Goal: Information Seeking & Learning: Learn about a topic

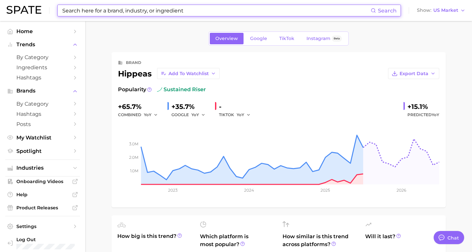
click at [158, 11] on input at bounding box center [216, 10] width 309 height 11
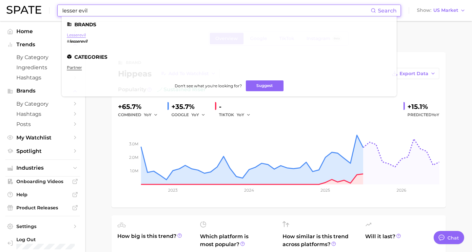
type input "lesser evil"
click at [79, 37] on link "lesserevil" at bounding box center [76, 34] width 19 height 5
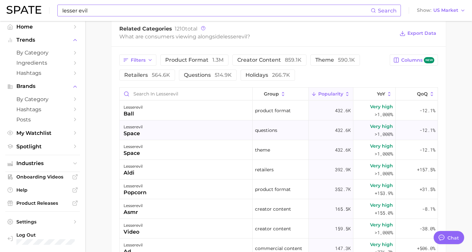
scroll to position [288, 0]
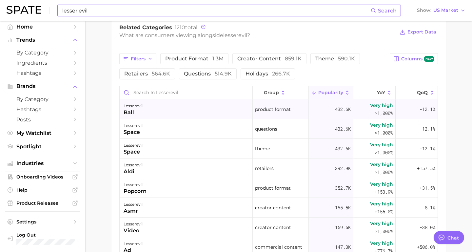
click at [165, 113] on div "lesserevil ball" at bounding box center [186, 109] width 133 height 20
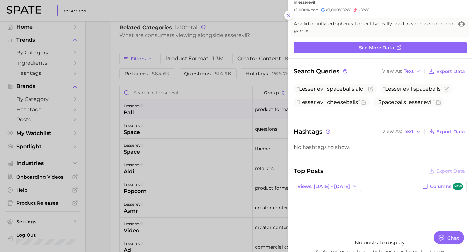
scroll to position [0, 0]
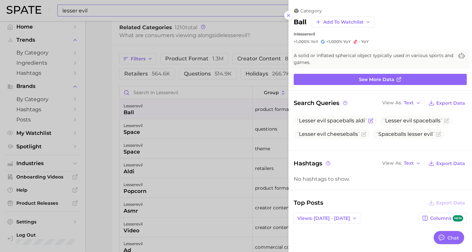
click at [331, 124] on span "Lesser evil space ball s [PERSON_NAME]" at bounding box center [335, 120] width 83 height 10
click at [192, 169] on div at bounding box center [236, 126] width 472 height 252
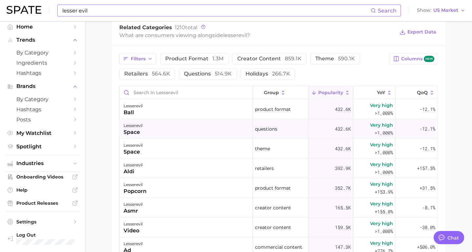
click at [192, 134] on div "lesserevil space" at bounding box center [186, 129] width 133 height 20
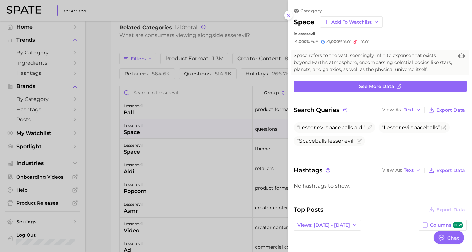
click at [239, 154] on div at bounding box center [236, 126] width 472 height 252
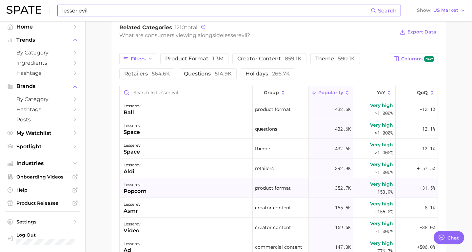
click at [228, 184] on div "lesserevil popcorn" at bounding box center [186, 188] width 133 height 20
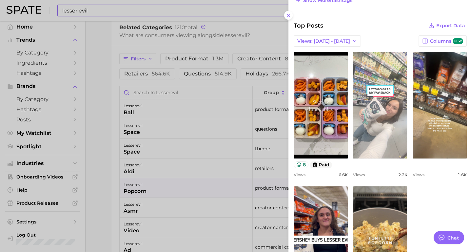
scroll to position [264, 0]
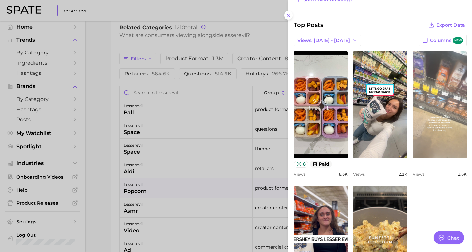
click at [447, 103] on link "view post on TikTok" at bounding box center [439, 104] width 54 height 106
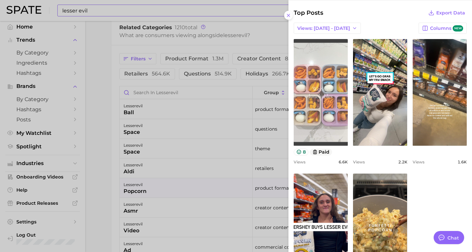
scroll to position [277, 0]
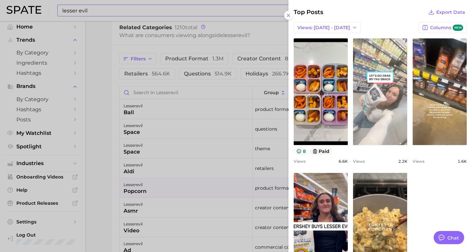
click at [371, 73] on link "view post on TikTok" at bounding box center [380, 91] width 54 height 106
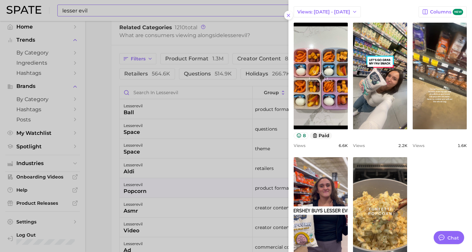
scroll to position [299, 0]
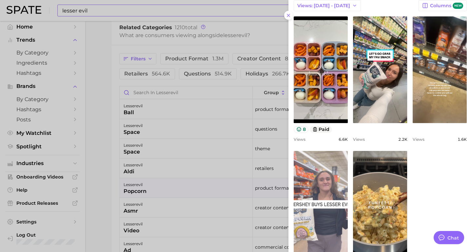
click at [318, 192] on link "view post on TikTok" at bounding box center [321, 204] width 54 height 106
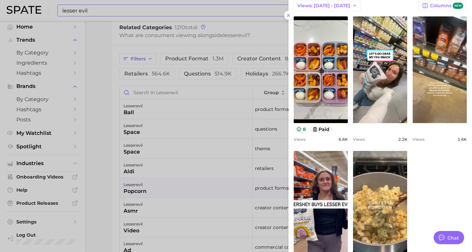
click at [211, 113] on div at bounding box center [236, 126] width 472 height 252
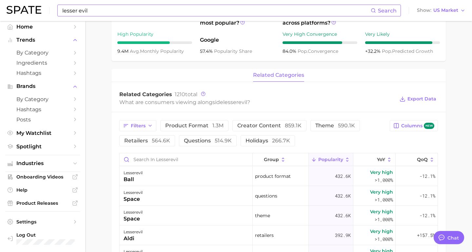
scroll to position [222, 0]
click at [326, 125] on span "theme 590.1k" at bounding box center [335, 124] width 40 height 5
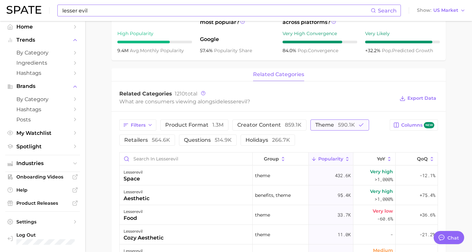
click at [340, 125] on span "590.1k" at bounding box center [346, 125] width 17 height 6
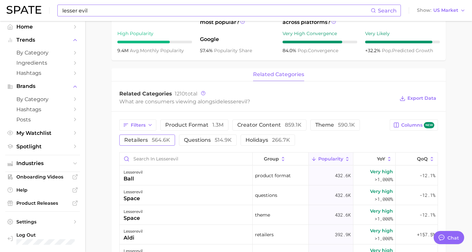
click at [156, 139] on span "564.6k" at bounding box center [161, 140] width 18 height 6
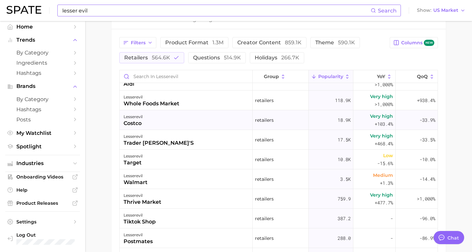
scroll to position [0, 0]
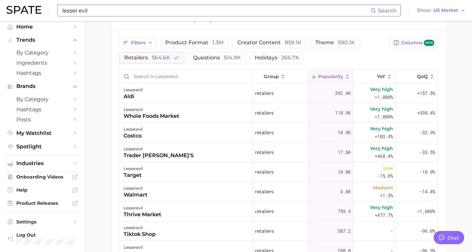
click at [201, 65] on div "Filters product format 1.3m creator content 859.1k theme 590.1k retailers 564.6…" at bounding box center [278, 179] width 334 height 300
click at [201, 62] on button "questions 514.9k" at bounding box center [217, 57] width 58 height 11
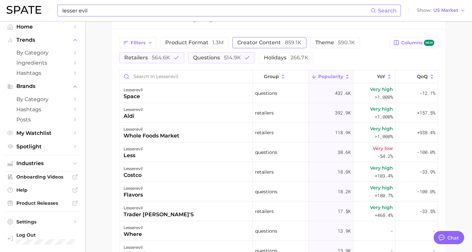
click at [244, 45] on span "creator content 859.1k" at bounding box center [269, 42] width 64 height 5
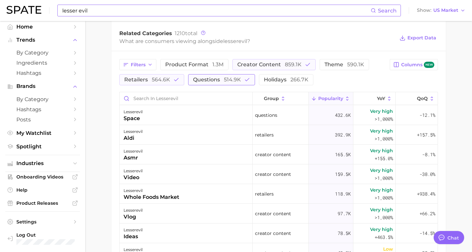
scroll to position [282, 0]
click at [189, 64] on span "product format 1.3m" at bounding box center [194, 64] width 58 height 5
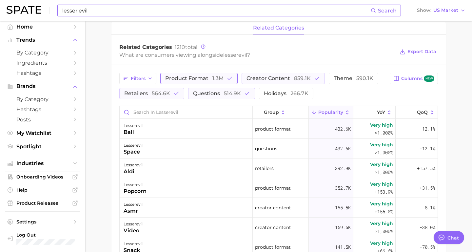
scroll to position [268, 0]
click at [190, 78] on span "product format 1.3m" at bounding box center [194, 78] width 58 height 5
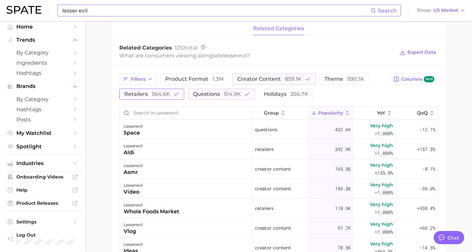
click at [164, 92] on span "564.6k" at bounding box center [161, 94] width 18 height 6
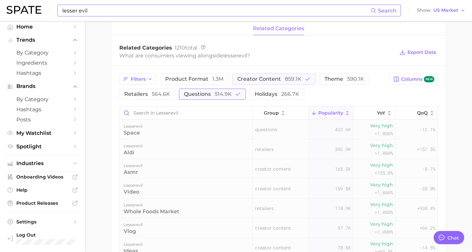
click at [209, 94] on span "questions 514.9k" at bounding box center [208, 93] width 48 height 5
click at [280, 78] on span "creator content 859.1k" at bounding box center [269, 78] width 64 height 5
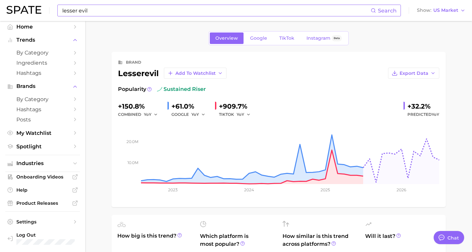
scroll to position [0, 0]
click at [260, 34] on link "Google" at bounding box center [258, 38] width 28 height 11
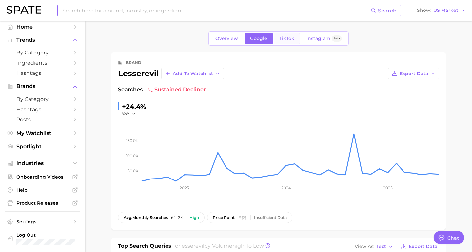
click at [286, 38] on span "TikTok" at bounding box center [286, 39] width 15 height 6
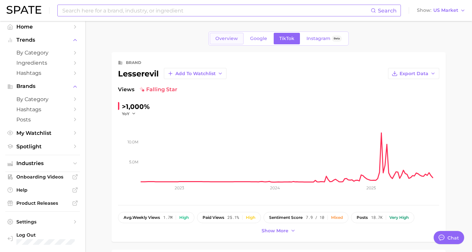
click at [225, 41] on span "Overview" at bounding box center [226, 39] width 23 height 6
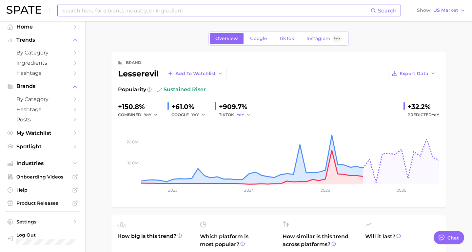
click at [245, 116] on button "YoY" at bounding box center [244, 115] width 14 height 8
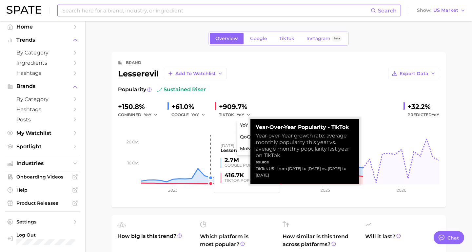
click at [205, 138] on rect at bounding box center [278, 152] width 321 height 66
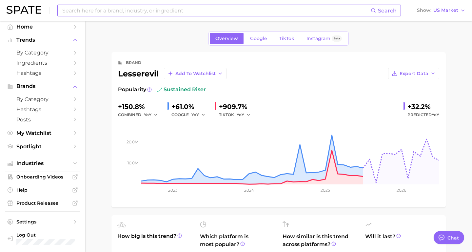
click at [162, 14] on input at bounding box center [216, 10] width 309 height 11
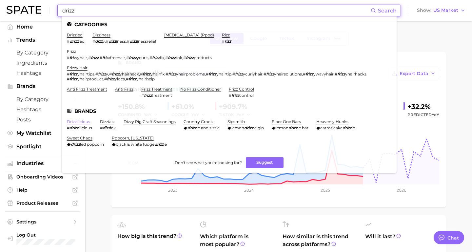
type input "drizz"
click at [84, 121] on link "drizzilicious" at bounding box center [78, 121] width 23 height 5
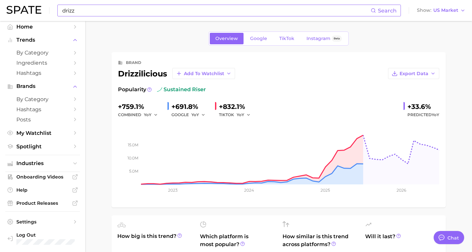
click at [141, 75] on div "drizzilicious Add to Watchlist" at bounding box center [176, 73] width 117 height 11
copy div "drizzilicious"
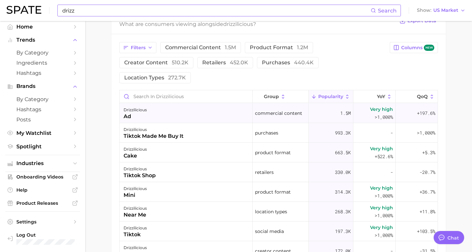
scroll to position [299, 0]
click at [159, 115] on div "drizzilicious ad" at bounding box center [186, 113] width 133 height 20
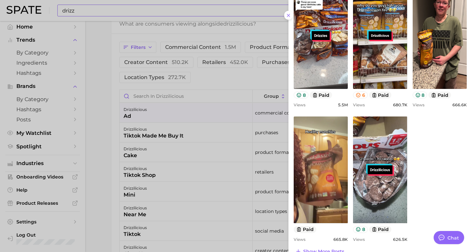
scroll to position [235, 0]
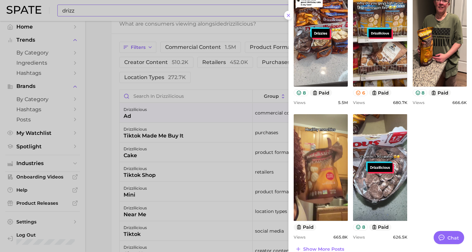
click at [199, 137] on div at bounding box center [236, 126] width 472 height 252
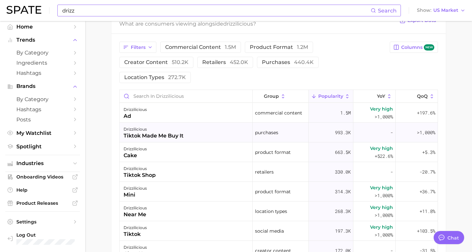
click at [203, 137] on div "drizzilicious tiktok made me buy it" at bounding box center [186, 133] width 133 height 20
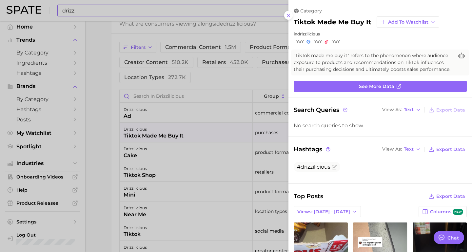
scroll to position [0, 0]
click at [164, 158] on div at bounding box center [236, 126] width 472 height 252
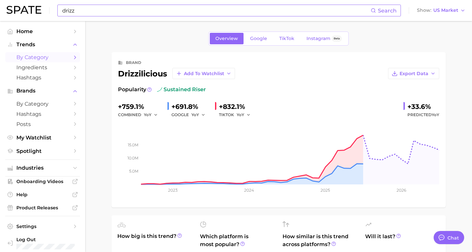
click at [47, 59] on span "by Category" at bounding box center [42, 57] width 52 height 6
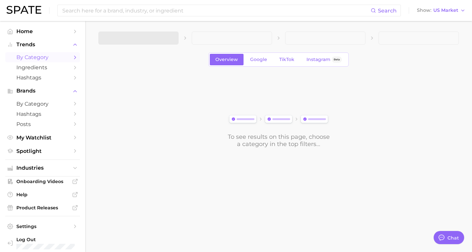
click at [58, 61] on link "by Category" at bounding box center [42, 57] width 75 height 10
click at [59, 74] on link "Hashtags" at bounding box center [42, 77] width 75 height 10
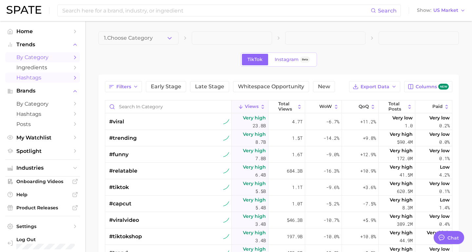
click at [57, 61] on link "by Category" at bounding box center [42, 57] width 75 height 10
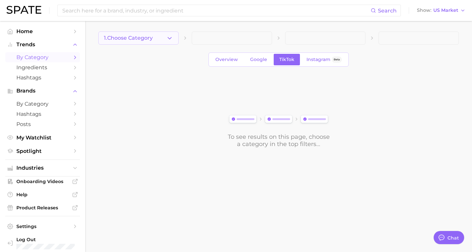
click at [152, 38] on span "1. Choose Category" at bounding box center [128, 38] width 49 height 6
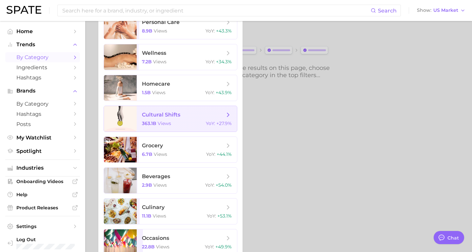
scroll to position [70, 0]
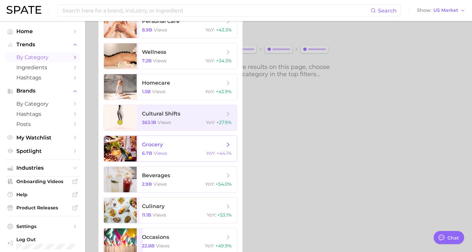
click at [169, 153] on div "6.7b views YoY : +44.1%" at bounding box center [187, 153] width 90 height 6
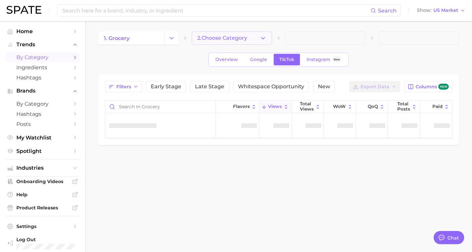
click at [219, 43] on button "2. Choose Category" at bounding box center [232, 37] width 80 height 13
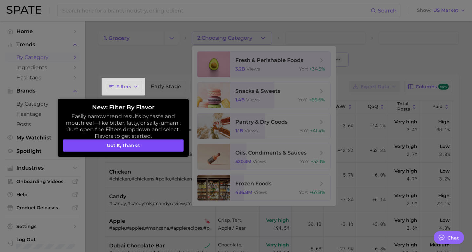
click at [157, 148] on button "Got it, thanks" at bounding box center [123, 145] width 121 height 12
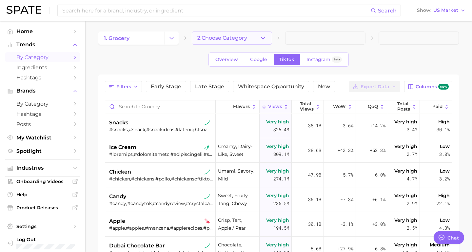
click at [250, 38] on button "2. Choose Category" at bounding box center [232, 37] width 80 height 13
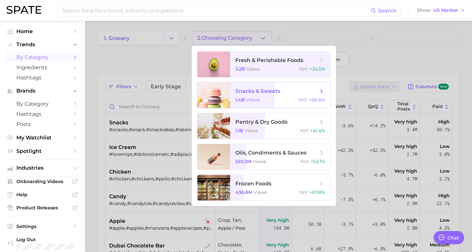
click at [252, 100] on span "views" at bounding box center [252, 100] width 13 height 6
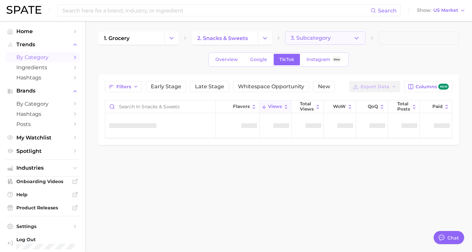
click at [320, 40] on span "3. Subcategory" at bounding box center [311, 38] width 40 height 6
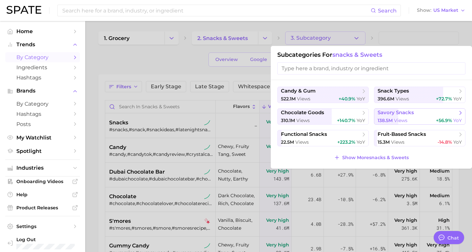
click at [394, 120] on span "138.5m views" at bounding box center [392, 120] width 30 height 6
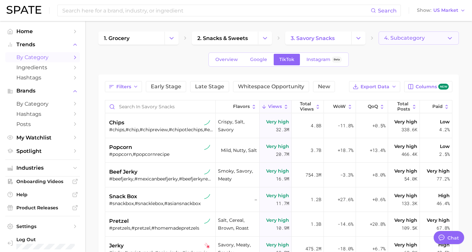
click at [416, 40] on span "4. Subcategory" at bounding box center [404, 38] width 41 height 6
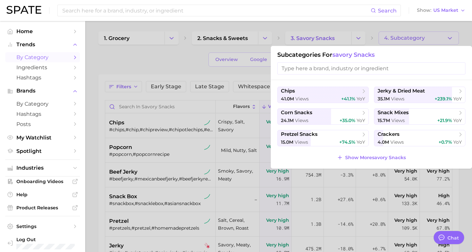
click at [187, 56] on div at bounding box center [236, 126] width 472 height 252
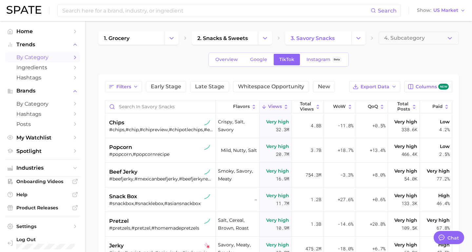
scroll to position [0, 0]
click at [233, 60] on span "Overview" at bounding box center [226, 59] width 23 height 6
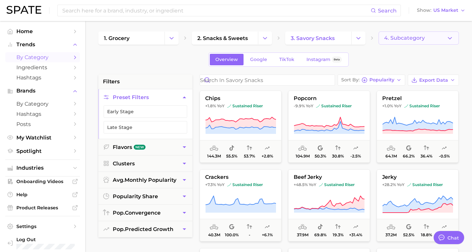
click at [397, 39] on span "4. Subcategory" at bounding box center [404, 38] width 41 height 6
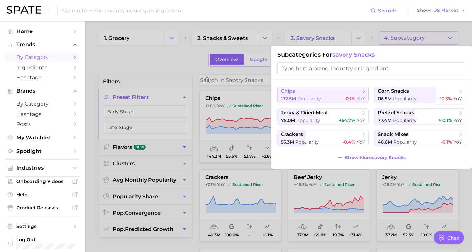
click at [358, 97] on span "YoY" at bounding box center [360, 99] width 9 height 6
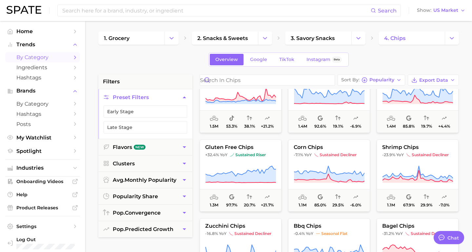
scroll to position [281, 0]
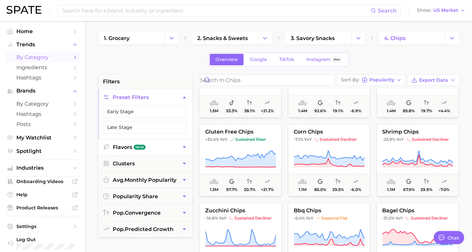
click at [156, 152] on button "Flavors New" at bounding box center [145, 147] width 94 height 16
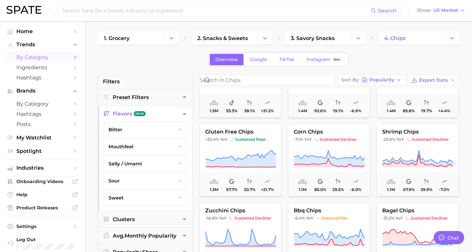
click at [161, 133] on button "bitter" at bounding box center [145, 129] width 83 height 15
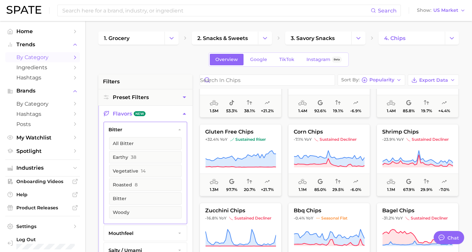
click at [161, 133] on button "bitter" at bounding box center [145, 129] width 83 height 15
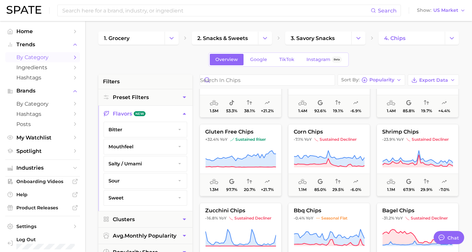
click at [161, 143] on button "mouthfeel" at bounding box center [145, 146] width 83 height 15
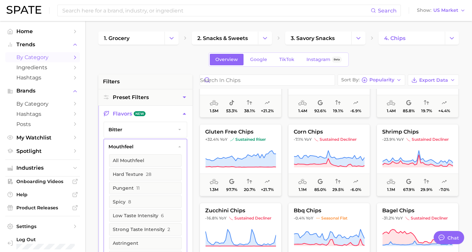
click at [161, 143] on button "mouthfeel" at bounding box center [145, 146] width 83 height 15
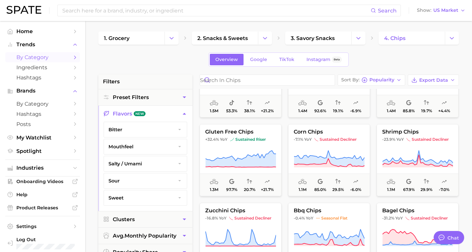
click at [153, 164] on button "salty / umami" at bounding box center [145, 163] width 83 height 15
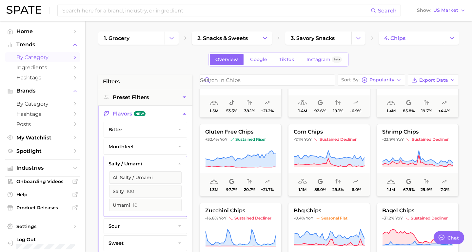
click at [153, 164] on button "salty / umami" at bounding box center [145, 163] width 83 height 15
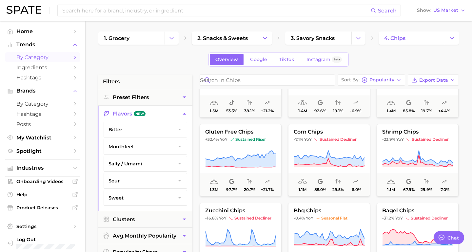
click at [154, 177] on button "sour" at bounding box center [145, 180] width 83 height 15
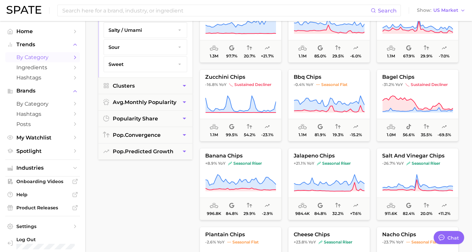
scroll to position [135, 0]
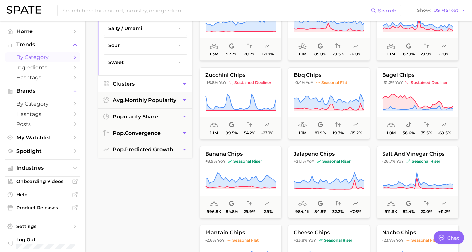
click at [162, 86] on button "Clusters" at bounding box center [145, 84] width 94 height 16
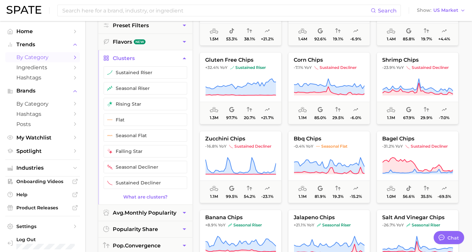
scroll to position [71, 0]
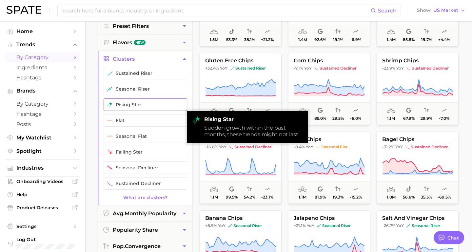
click at [151, 103] on button "rising star" at bounding box center [146, 104] width 84 height 12
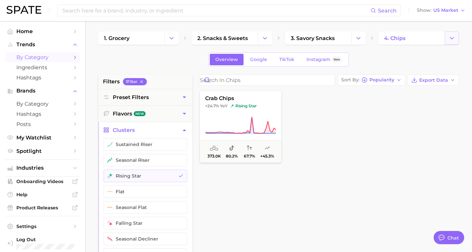
click at [448, 39] on icon "Change Category" at bounding box center [451, 38] width 7 height 7
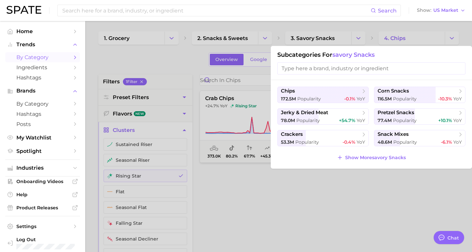
click at [433, 36] on div at bounding box center [236, 126] width 472 height 252
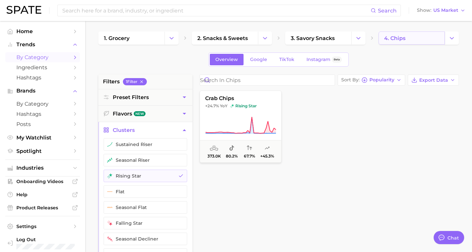
click at [413, 39] on link "4. chips" at bounding box center [411, 37] width 66 height 13
click at [455, 41] on icon "Change Category" at bounding box center [451, 38] width 7 height 7
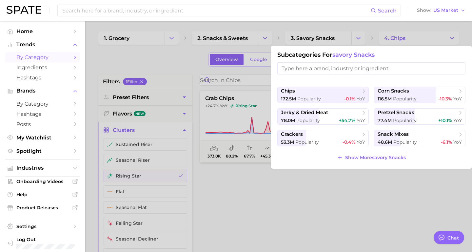
click at [443, 34] on div at bounding box center [236, 126] width 472 height 252
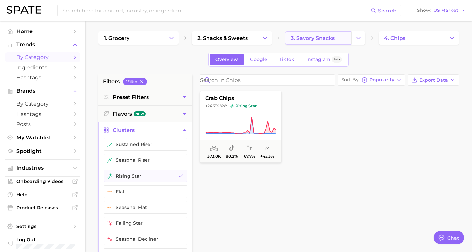
click at [343, 43] on link "3. savory snacks" at bounding box center [318, 37] width 66 height 13
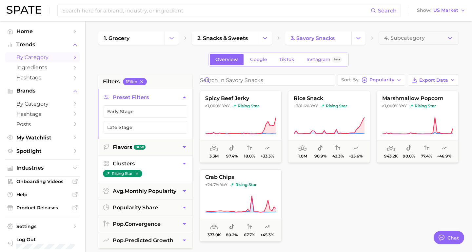
click at [182, 165] on icon "button" at bounding box center [184, 163] width 7 height 7
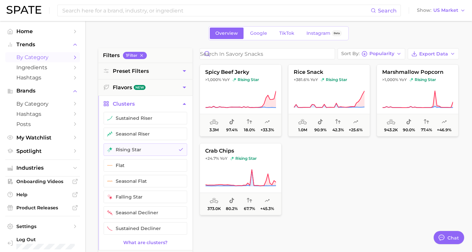
scroll to position [48, 0]
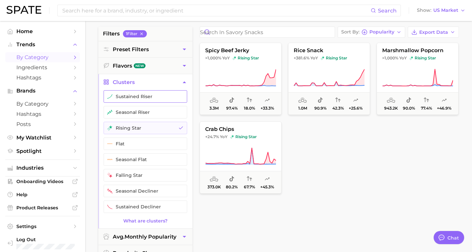
click at [169, 98] on button "sustained riser" at bounding box center [146, 96] width 84 height 12
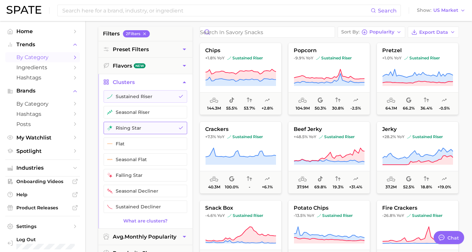
click at [163, 128] on button "rising star" at bounding box center [146, 128] width 84 height 12
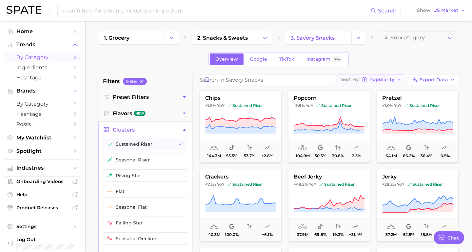
click at [372, 84] on button "Sort By Popularity" at bounding box center [370, 79] width 67 height 11
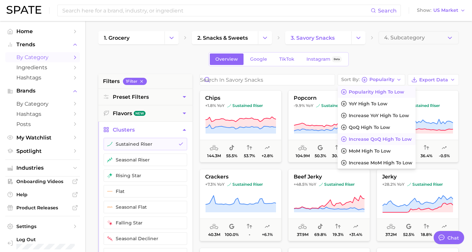
click at [368, 139] on span "Increase QoQ high to low" at bounding box center [380, 139] width 63 height 6
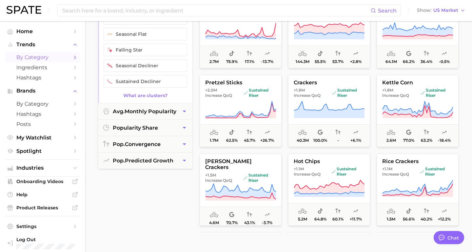
scroll to position [177, 0]
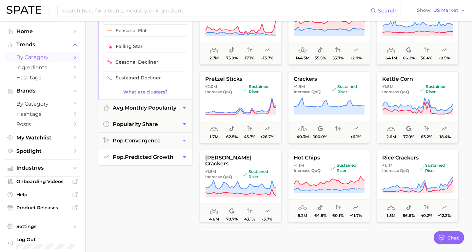
click at [165, 159] on span "pop. predicted growth" at bounding box center [143, 157] width 61 height 6
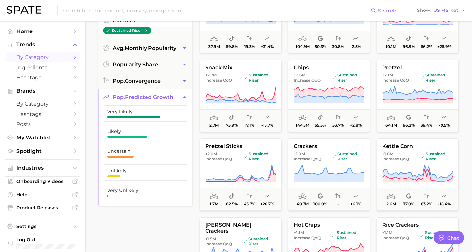
scroll to position [94, 0]
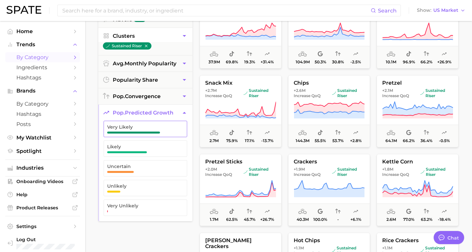
click at [166, 131] on span "Very Likely" at bounding box center [140, 128] width 66 height 9
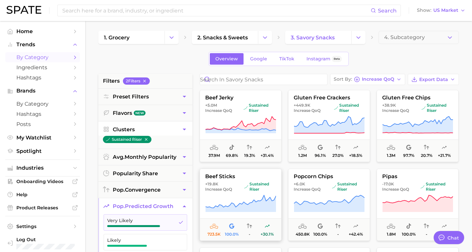
scroll to position [0, 0]
click at [347, 85] on button "Sort By Increase QoQ" at bounding box center [367, 79] width 75 height 11
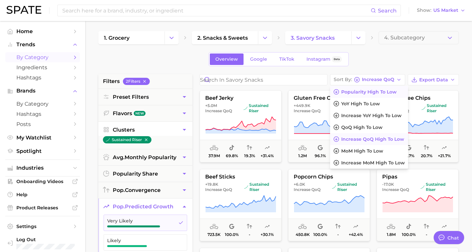
click at [351, 91] on span "Popularity high to low" at bounding box center [368, 92] width 55 height 6
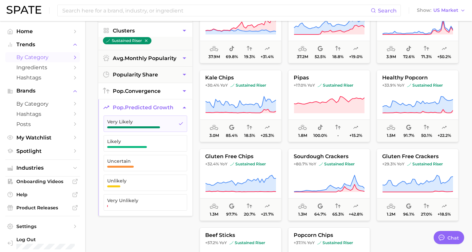
scroll to position [99, 0]
click at [176, 141] on button "Likely" at bounding box center [146, 143] width 84 height 16
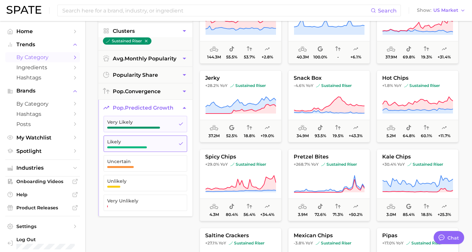
click at [175, 141] on button "Likely" at bounding box center [146, 143] width 84 height 16
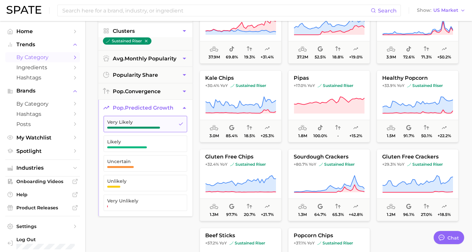
click at [175, 124] on button "Very Likely" at bounding box center [146, 124] width 84 height 16
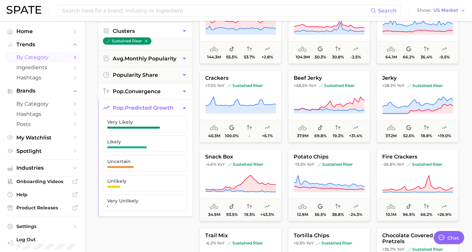
click at [177, 95] on button "pop. convergence" at bounding box center [145, 91] width 94 height 16
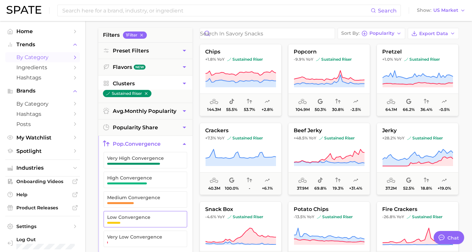
scroll to position [43, 0]
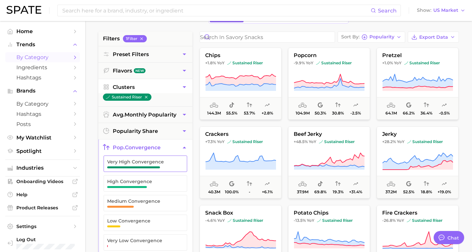
click at [156, 166] on span "button" at bounding box center [133, 167] width 53 height 2
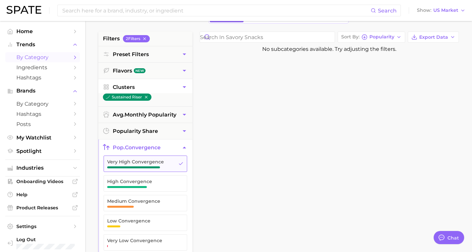
click at [156, 166] on span "button" at bounding box center [133, 167] width 53 height 2
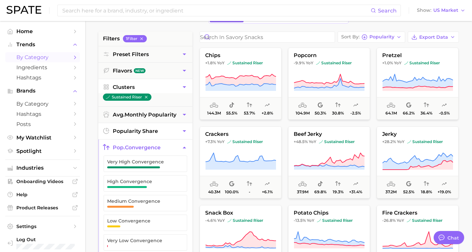
click at [164, 137] on button "popularity share" at bounding box center [145, 131] width 94 height 16
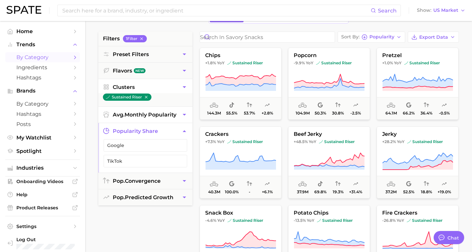
click at [176, 113] on span "avg. monthly popularity" at bounding box center [145, 114] width 64 height 6
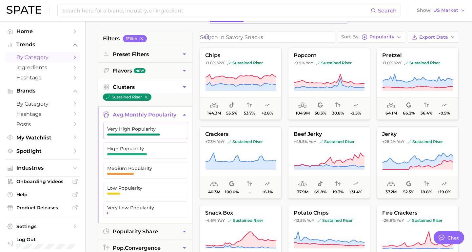
click at [166, 132] on span "Very High Popularity" at bounding box center [140, 130] width 66 height 9
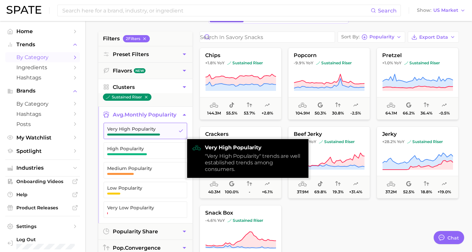
click at [174, 130] on button "Very High Popularity" at bounding box center [146, 131] width 84 height 16
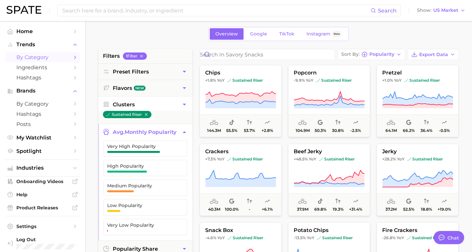
scroll to position [25, 0]
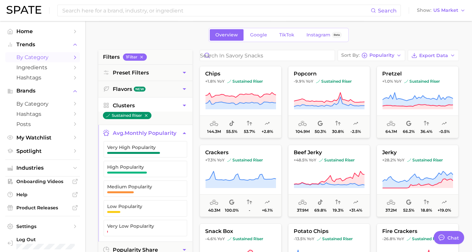
click at [184, 107] on icon "button" at bounding box center [184, 105] width 7 height 7
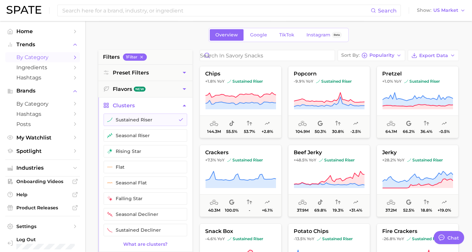
click at [186, 103] on icon "button" at bounding box center [184, 105] width 7 height 7
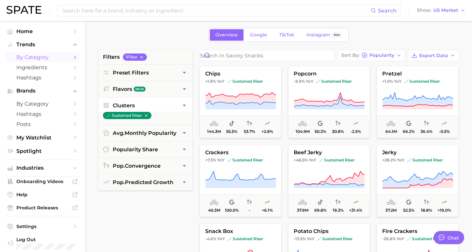
click at [201, 43] on div "1. grocery 2. snacks & sweets 3. savory snacks 4. Subcategory Overview Google T…" at bounding box center [278, 234] width 360 height 454
click at [325, 38] on link "Instagram Beta" at bounding box center [324, 34] width 47 height 11
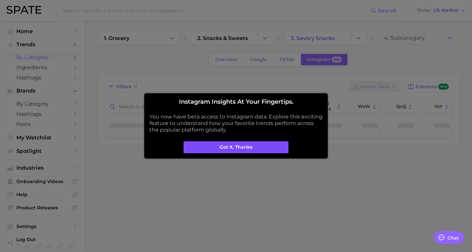
click at [250, 148] on button "Got it, thanks" at bounding box center [235, 147] width 105 height 12
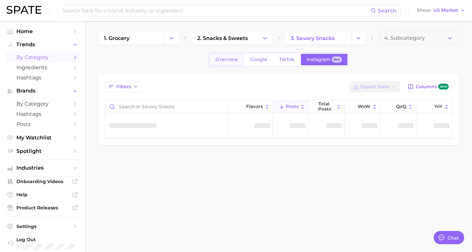
click at [231, 60] on span "Overview" at bounding box center [226, 60] width 23 height 6
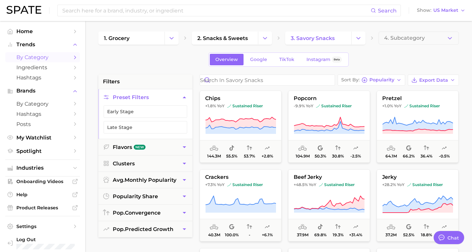
click at [380, 58] on div "Overview Google TikTok Instagram Beta" at bounding box center [278, 59] width 360 height 14
click at [399, 53] on div "Overview Google TikTok Instagram Beta" at bounding box center [278, 59] width 360 height 14
click at [405, 44] on button "4. Subcategory" at bounding box center [418, 37] width 80 height 13
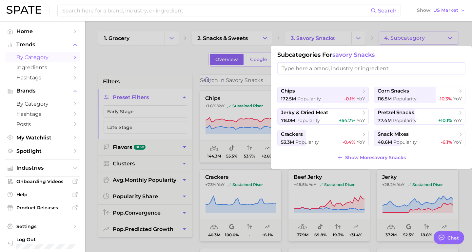
click at [347, 31] on div at bounding box center [236, 126] width 472 height 252
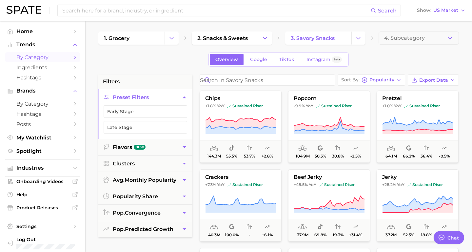
click at [399, 36] on span "4. Subcategory" at bounding box center [404, 38] width 41 height 6
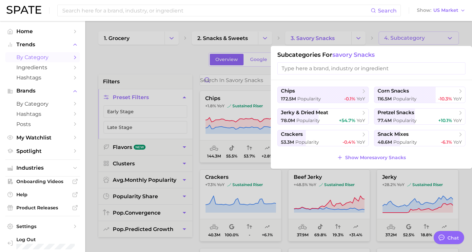
click at [355, 32] on div at bounding box center [236, 126] width 472 height 252
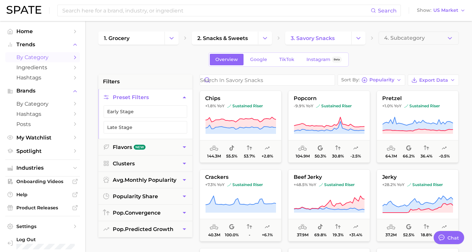
click at [185, 62] on div "Overview Google TikTok Instagram Beta" at bounding box center [278, 59] width 360 height 14
click at [148, 80] on li "filters" at bounding box center [145, 81] width 94 height 14
click at [111, 83] on span "filters" at bounding box center [111, 82] width 17 height 8
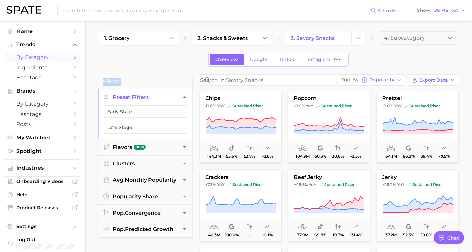
click at [380, 55] on div "Overview Google TikTok Instagram Beta" at bounding box center [278, 59] width 360 height 14
click at [336, 63] on link "Instagram Beta" at bounding box center [324, 59] width 47 height 11
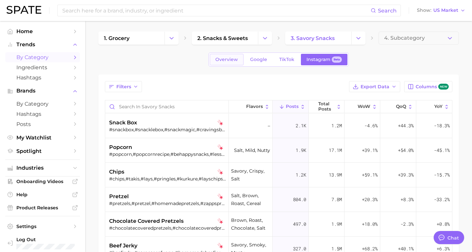
click at [229, 61] on span "Overview" at bounding box center [226, 60] width 23 height 6
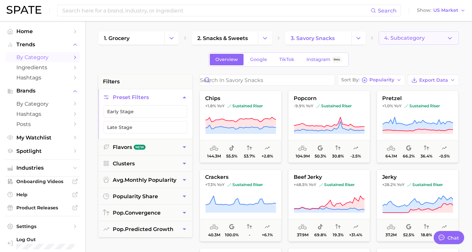
click at [450, 37] on icon "button" at bounding box center [449, 38] width 7 height 7
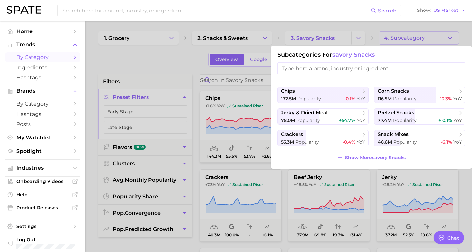
click at [354, 28] on div at bounding box center [236, 126] width 472 height 252
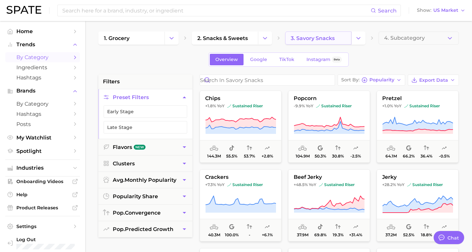
click at [315, 38] on span "3. savory snacks" at bounding box center [313, 38] width 44 height 6
click at [372, 43] on div "1. grocery 2. snacks & sweets 3. savory snacks 4. Subcategory" at bounding box center [278, 37] width 360 height 13
drag, startPoint x: 372, startPoint y: 40, endPoint x: 317, endPoint y: 36, distance: 54.9
click at [318, 36] on div "1. grocery 2. snacks & sweets 3. savory snacks 4. Subcategory" at bounding box center [278, 37] width 360 height 13
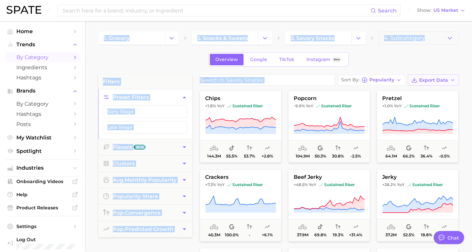
drag, startPoint x: 95, startPoint y: 29, endPoint x: 435, endPoint y: 75, distance: 343.1
click at [456, 61] on div "Overview Google TikTok Instagram Beta" at bounding box center [278, 59] width 360 height 14
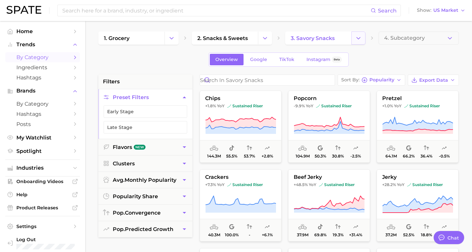
click at [355, 41] on icon "Change Category" at bounding box center [358, 38] width 7 height 7
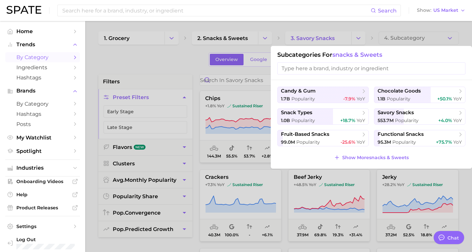
click at [343, 27] on div at bounding box center [236, 126] width 472 height 252
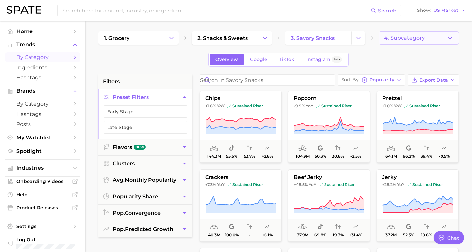
click at [403, 43] on button "4. Subcategory" at bounding box center [418, 37] width 80 height 13
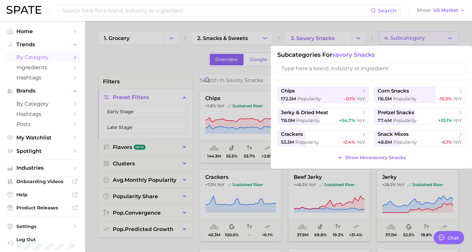
click at [171, 75] on div at bounding box center [236, 126] width 472 height 252
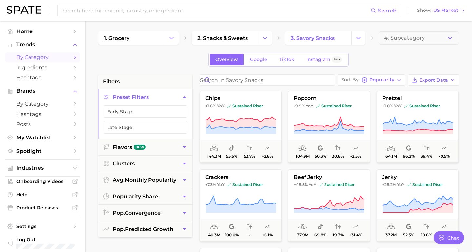
click at [183, 96] on icon "button" at bounding box center [184, 97] width 7 height 7
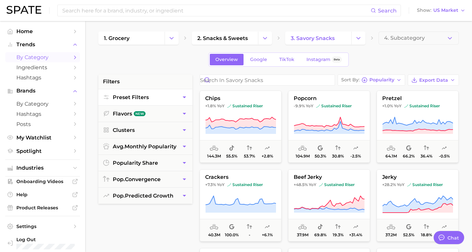
click at [183, 96] on icon "button" at bounding box center [184, 97] width 7 height 7
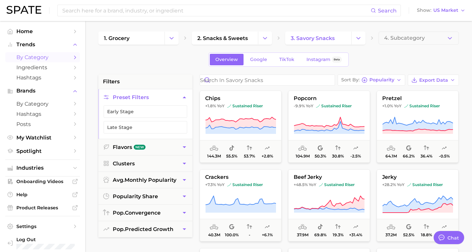
click at [183, 96] on icon "button" at bounding box center [184, 97] width 7 height 7
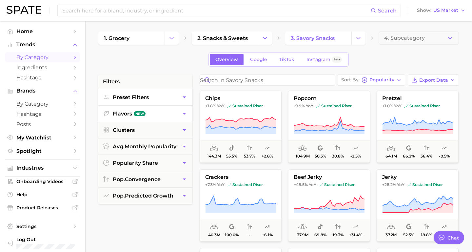
click at [178, 113] on button "Flavors New" at bounding box center [145, 113] width 94 height 16
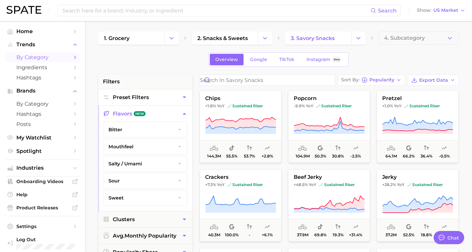
click at [178, 113] on button "Flavors New" at bounding box center [145, 113] width 94 height 16
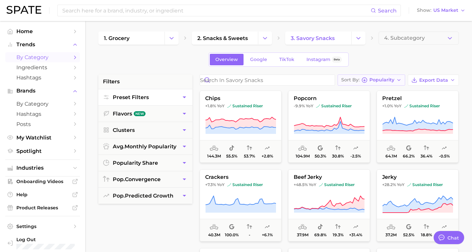
click at [377, 81] on span "Popularity" at bounding box center [381, 80] width 25 height 4
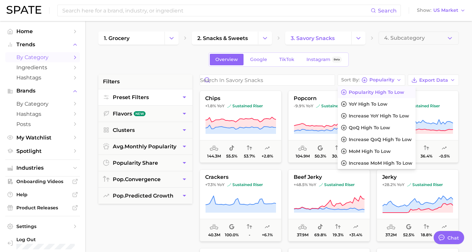
click at [371, 63] on div "Overview Google TikTok Instagram Beta" at bounding box center [278, 59] width 360 height 14
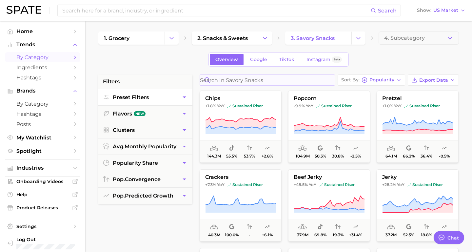
click at [228, 74] on div at bounding box center [267, 79] width 135 height 11
click at [225, 75] on input "Search in savory snacks" at bounding box center [267, 80] width 135 height 10
click at [269, 60] on link "Google" at bounding box center [258, 59] width 28 height 11
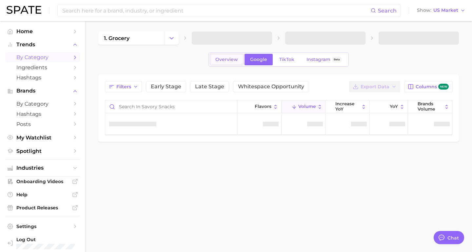
click at [236, 60] on span "Overview" at bounding box center [226, 60] width 23 height 6
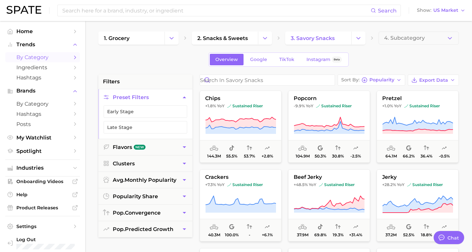
click at [190, 60] on div "Overview Google TikTok Instagram Beta" at bounding box center [278, 59] width 360 height 14
drag, startPoint x: 95, startPoint y: 26, endPoint x: 462, endPoint y: 60, distance: 368.5
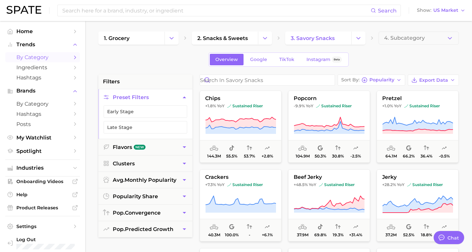
drag, startPoint x: 467, startPoint y: 49, endPoint x: 102, endPoint y: 49, distance: 364.3
drag, startPoint x: 94, startPoint y: 30, endPoint x: 460, endPoint y: 38, distance: 365.7
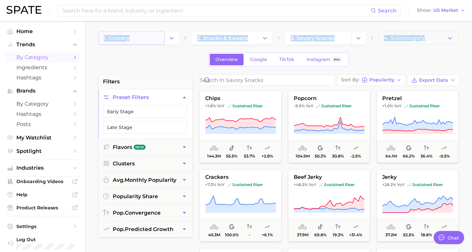
drag, startPoint x: 464, startPoint y: 48, endPoint x: 117, endPoint y: 31, distance: 346.7
drag, startPoint x: 95, startPoint y: 29, endPoint x: 468, endPoint y: 66, distance: 375.0
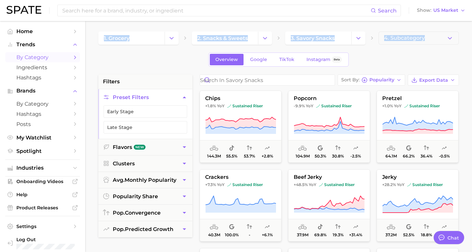
drag, startPoint x: 466, startPoint y: 31, endPoint x: 95, endPoint y: 39, distance: 371.3
drag, startPoint x: 99, startPoint y: 48, endPoint x: 98, endPoint y: 30, distance: 17.7
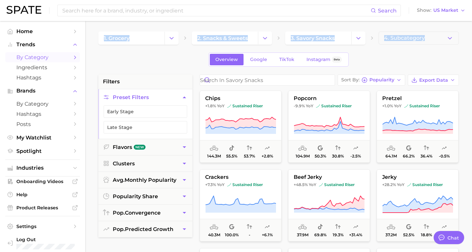
drag, startPoint x: 97, startPoint y: 29, endPoint x: 434, endPoint y: 48, distance: 337.6
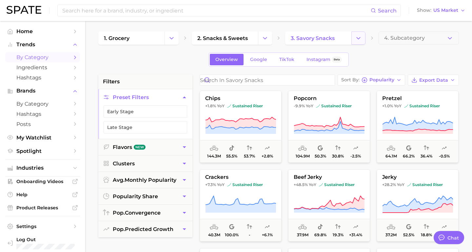
click at [361, 38] on icon "Change Category" at bounding box center [358, 38] width 7 height 7
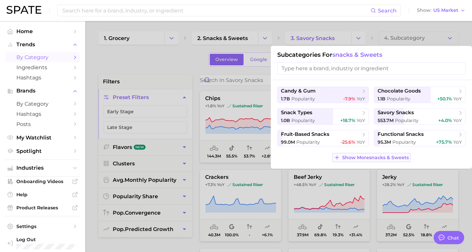
click at [399, 160] on button "Show More snacks & sweets" at bounding box center [371, 157] width 78 height 9
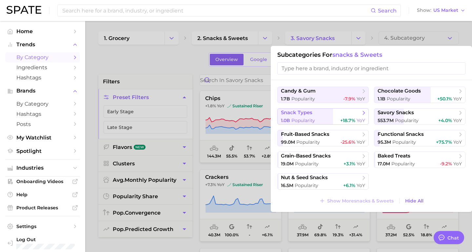
click at [353, 119] on span "+18.7%" at bounding box center [347, 120] width 15 height 6
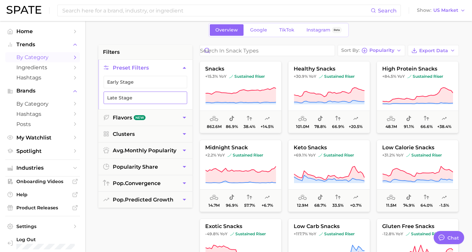
scroll to position [30, 0]
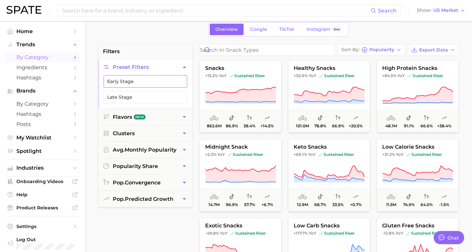
click at [165, 84] on button "Early Stage" at bounding box center [146, 81] width 84 height 12
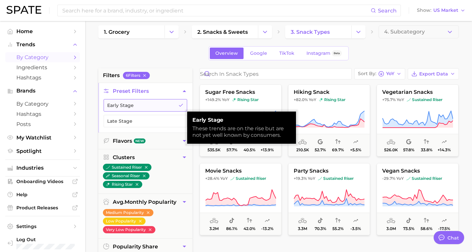
scroll to position [6, 0]
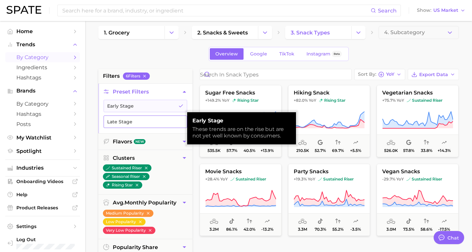
click at [160, 117] on button "Late Stage" at bounding box center [146, 121] width 84 height 12
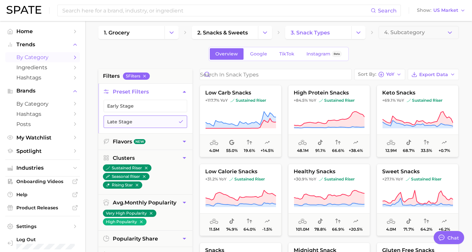
click at [161, 118] on button "Late Stage" at bounding box center [146, 121] width 84 height 12
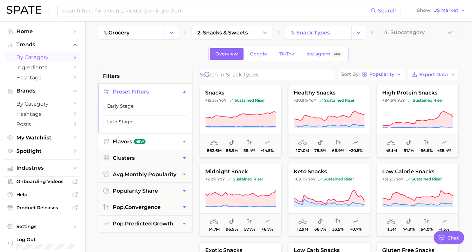
click at [160, 141] on button "Flavors New" at bounding box center [145, 141] width 94 height 16
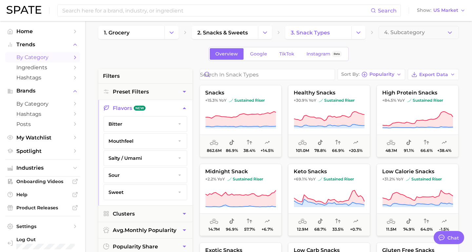
click at [164, 106] on button "Flavors New" at bounding box center [145, 108] width 94 height 16
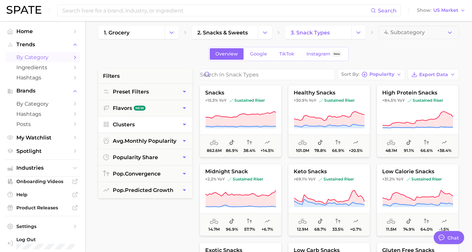
click at [161, 125] on button "Clusters" at bounding box center [145, 124] width 94 height 16
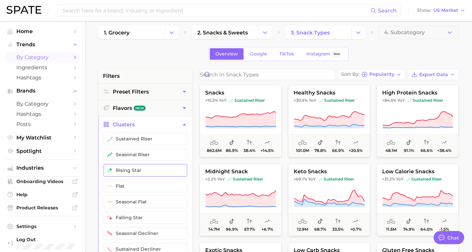
click at [146, 173] on button "rising star" at bounding box center [146, 170] width 84 height 12
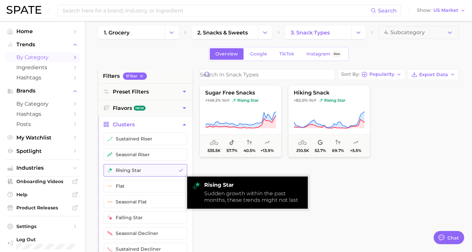
click at [146, 173] on button "rising star" at bounding box center [146, 170] width 84 height 12
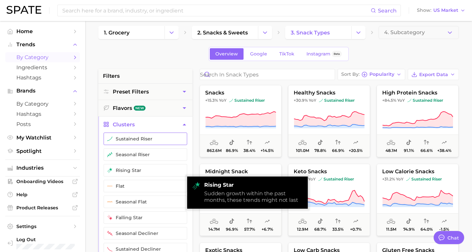
click at [158, 144] on button "sustained riser" at bounding box center [146, 138] width 84 height 12
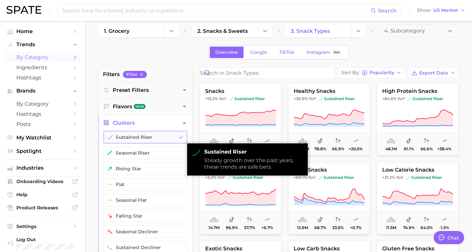
scroll to position [13, 0]
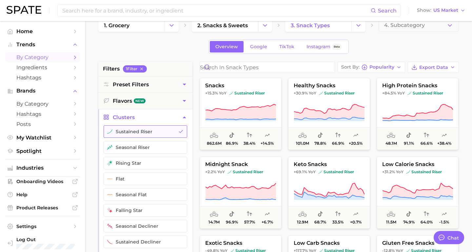
click at [177, 129] on button "sustained riser" at bounding box center [146, 131] width 84 height 12
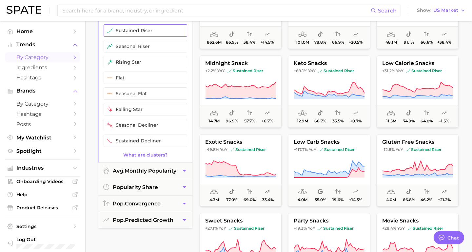
scroll to position [114, 0]
click at [168, 168] on span "avg. monthly popularity" at bounding box center [145, 170] width 64 height 6
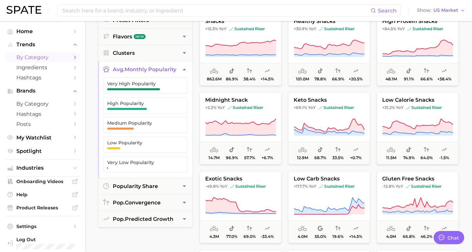
scroll to position [77, 0]
click at [170, 90] on button "Very High Popularity" at bounding box center [146, 86] width 84 height 16
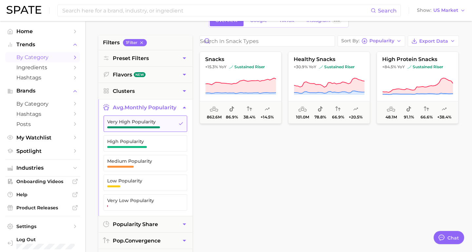
scroll to position [32, 0]
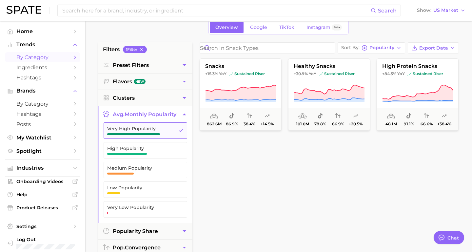
click at [153, 134] on span "button" at bounding box center [133, 134] width 53 height 2
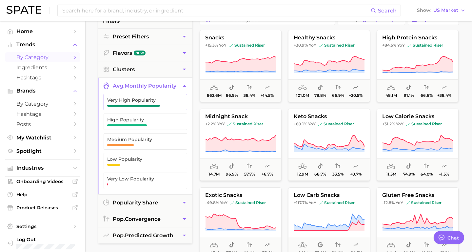
scroll to position [65, 0]
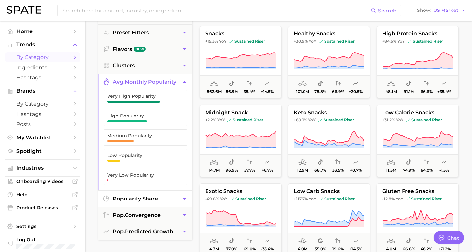
click at [154, 198] on span "popularity share" at bounding box center [135, 198] width 45 height 6
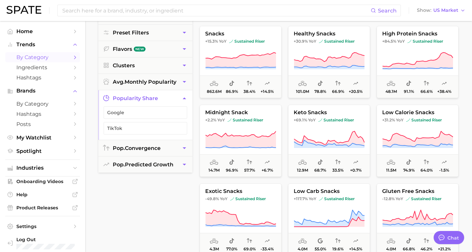
click at [184, 99] on icon "button" at bounding box center [184, 98] width 7 height 7
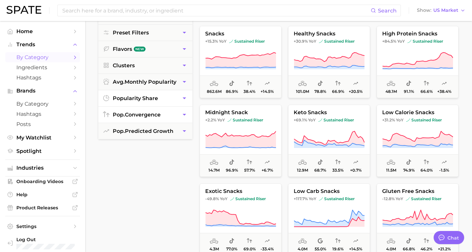
click at [177, 121] on button "pop. convergence" at bounding box center [145, 114] width 94 height 16
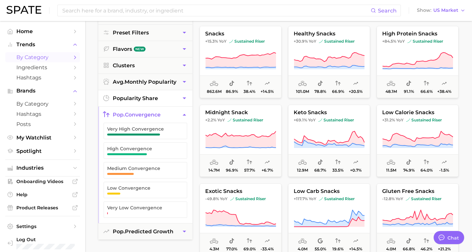
click at [181, 118] on button "pop. convergence" at bounding box center [145, 114] width 94 height 16
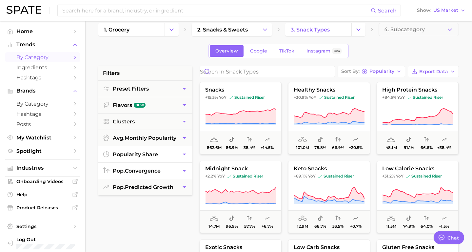
scroll to position [0, 0]
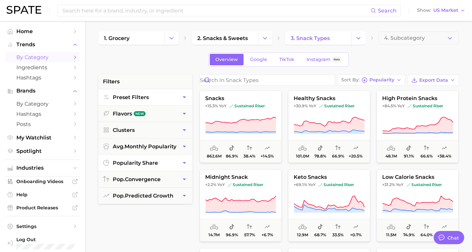
click at [177, 104] on button "Preset Filters" at bounding box center [145, 97] width 94 height 16
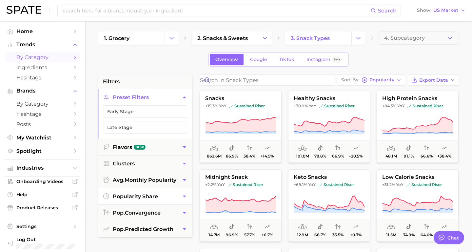
click at [177, 104] on button "Preset Filters" at bounding box center [145, 97] width 94 height 16
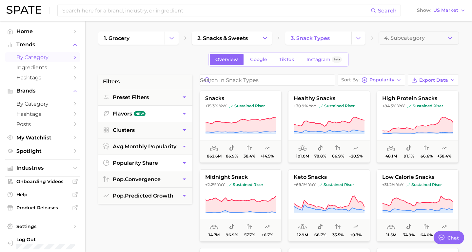
click at [174, 120] on button "Flavors New" at bounding box center [145, 113] width 94 height 16
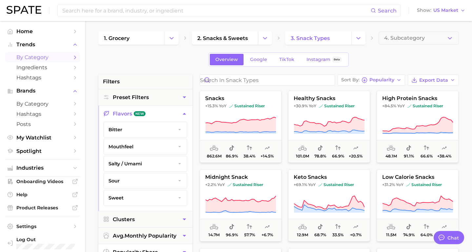
click at [174, 120] on button "Flavors New" at bounding box center [145, 113] width 94 height 16
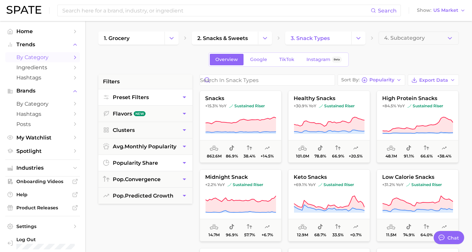
click at [178, 104] on button "Preset Filters" at bounding box center [145, 97] width 94 height 16
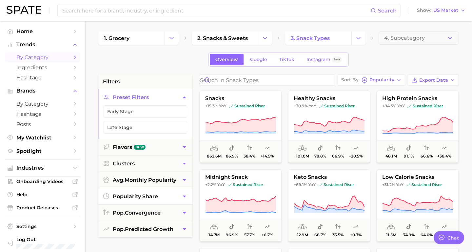
click at [178, 104] on button "Preset Filters" at bounding box center [145, 97] width 94 height 16
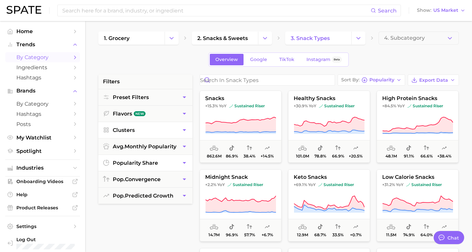
click at [174, 132] on button "Clusters" at bounding box center [145, 130] width 94 height 16
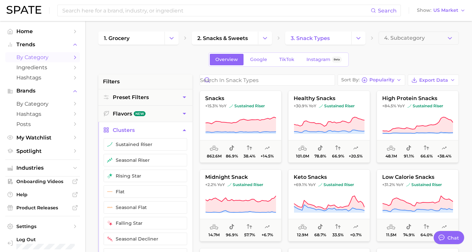
click at [174, 133] on button "Clusters" at bounding box center [145, 130] width 94 height 16
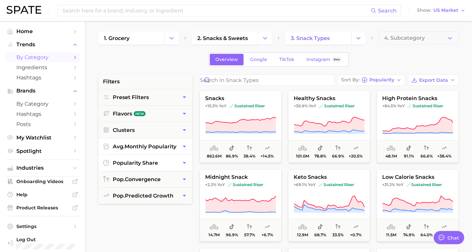
click at [173, 145] on span "avg. monthly popularity" at bounding box center [145, 146] width 64 height 6
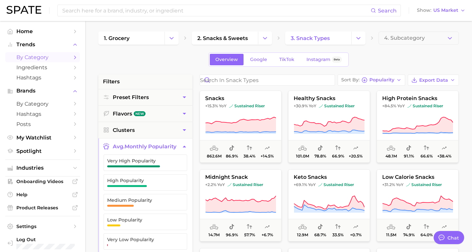
click at [173, 145] on span "avg. monthly popularity" at bounding box center [145, 146] width 64 height 6
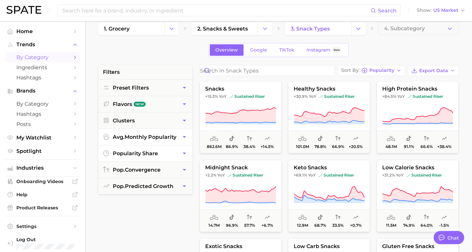
scroll to position [10, 0]
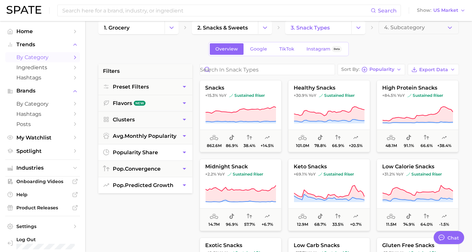
click at [177, 180] on button "pop. predicted growth" at bounding box center [145, 185] width 94 height 16
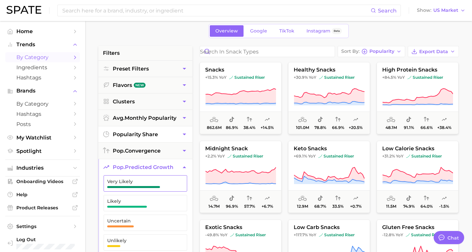
click at [167, 176] on button "Very Likely" at bounding box center [146, 183] width 84 height 16
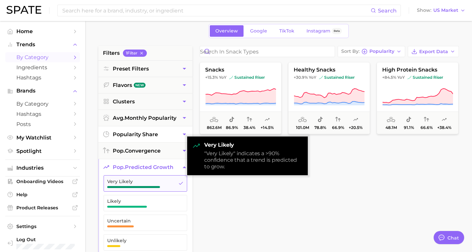
click at [167, 176] on button "Very Likely" at bounding box center [146, 183] width 84 height 16
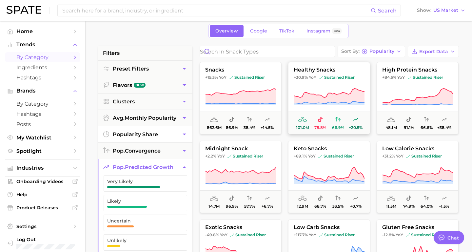
click at [340, 76] on span "sustained riser" at bounding box center [337, 77] width 36 height 5
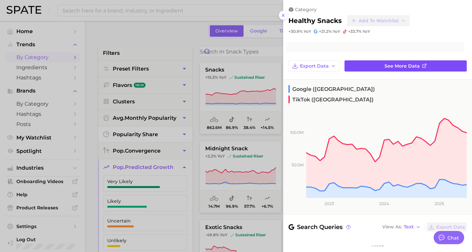
click at [375, 67] on link "See more data" at bounding box center [405, 65] width 122 height 11
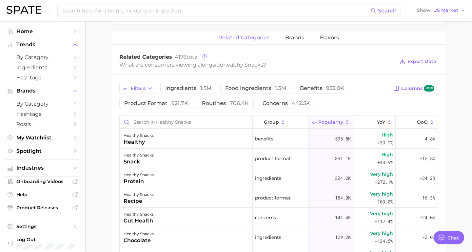
scroll to position [290, 0]
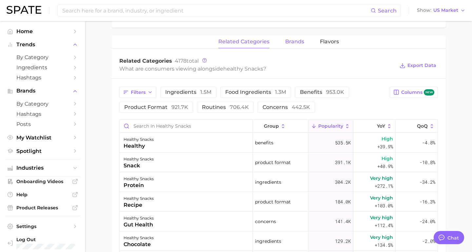
click at [295, 44] on span "brands" at bounding box center [294, 42] width 19 height 6
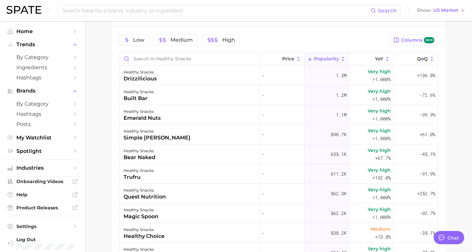
scroll to position [343, 0]
click at [167, 97] on div "healthy snacks built bar" at bounding box center [190, 95] width 140 height 20
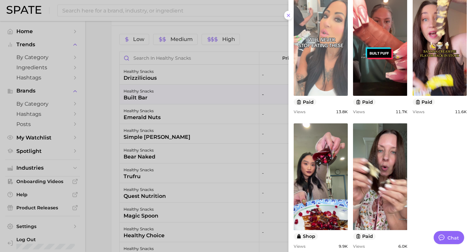
scroll to position [200, 0]
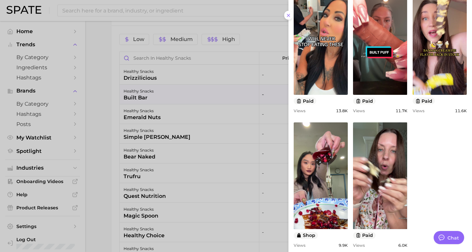
click at [103, 106] on div at bounding box center [236, 126] width 472 height 252
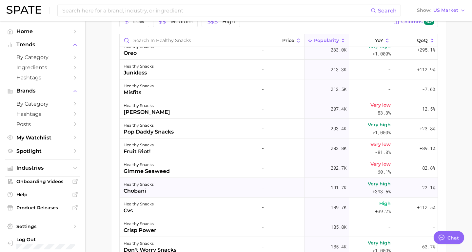
scroll to position [402, 0]
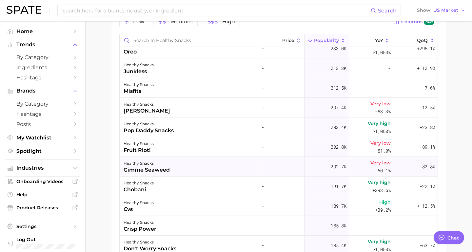
click at [201, 170] on div "healthy snacks gimme seaweed" at bounding box center [190, 167] width 140 height 20
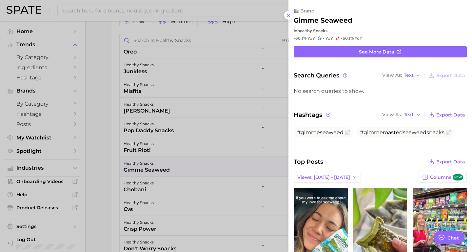
scroll to position [0, 0]
click at [290, 15] on icon at bounding box center [288, 15] width 5 height 5
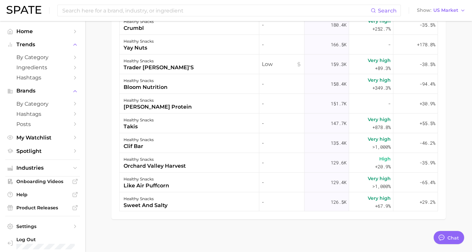
scroll to position [568, 0]
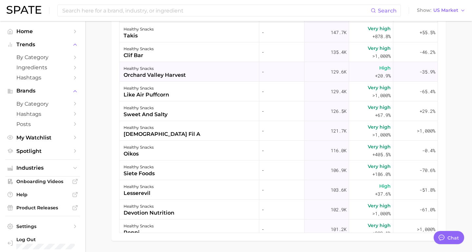
scroll to position [681, 0]
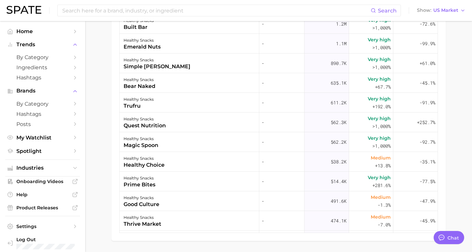
scroll to position [0, 0]
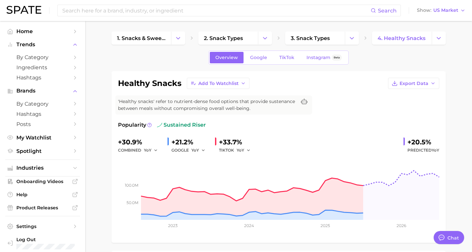
click at [256, 61] on link "Google" at bounding box center [258, 57] width 28 height 11
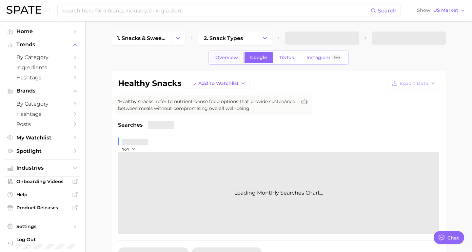
click at [237, 57] on span "Overview" at bounding box center [226, 58] width 23 height 6
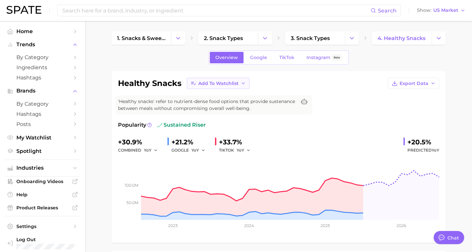
click at [244, 84] on icon "button" at bounding box center [242, 83] width 5 height 5
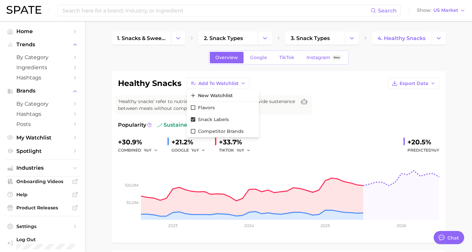
click at [275, 85] on div "healthy snacks Add to Watchlist New Watchlist Flavors Snack Labels Competitor B…" at bounding box center [278, 83] width 321 height 11
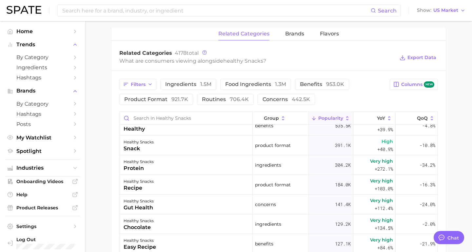
scroll to position [297, 0]
click at [297, 37] on span "brands" at bounding box center [294, 34] width 19 height 6
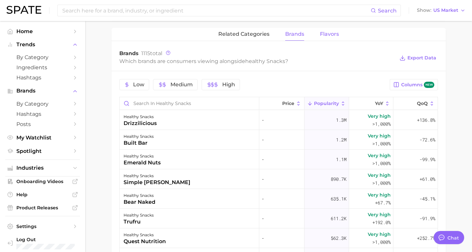
click at [331, 36] on span "Flavors" at bounding box center [329, 34] width 19 height 6
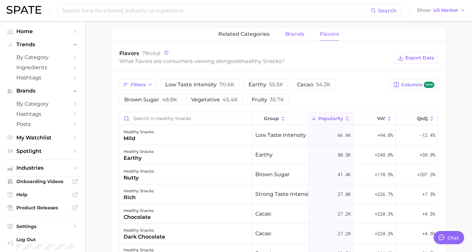
click at [298, 35] on span "brands" at bounding box center [294, 34] width 19 height 6
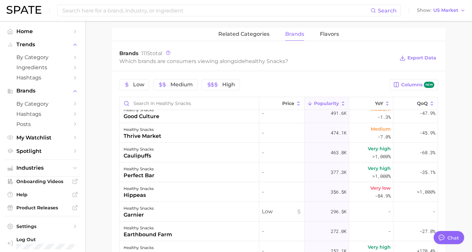
scroll to position [204, 0]
click at [220, 152] on div "healthy snacks caulipuffs" at bounding box center [190, 152] width 140 height 20
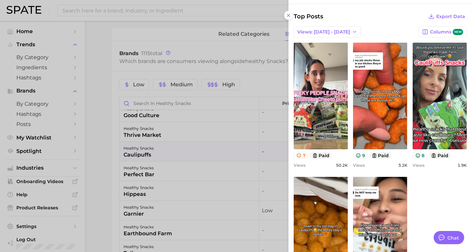
scroll to position [143, 0]
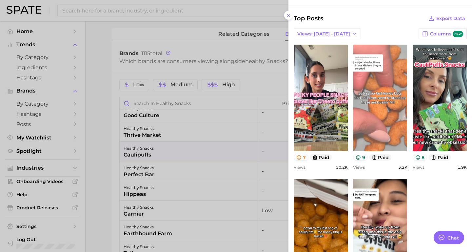
click at [380, 111] on link "view post on TikTok" at bounding box center [380, 98] width 54 height 106
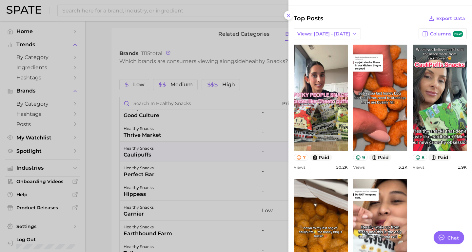
click at [228, 129] on div at bounding box center [236, 126] width 472 height 252
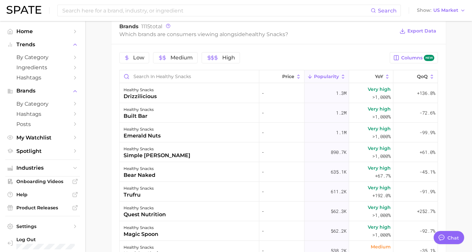
scroll to position [325, 0]
click at [155, 148] on div "healthy snacks" at bounding box center [157, 148] width 67 height 8
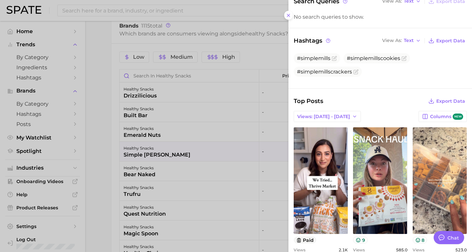
scroll to position [77, 0]
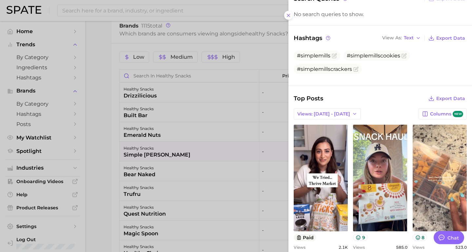
click at [202, 193] on div at bounding box center [236, 126] width 472 height 252
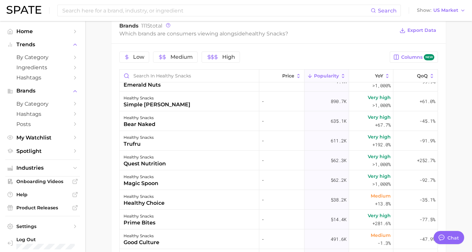
scroll to position [50, 0]
click at [196, 144] on div "healthy snacks trufru" at bounding box center [190, 140] width 140 height 20
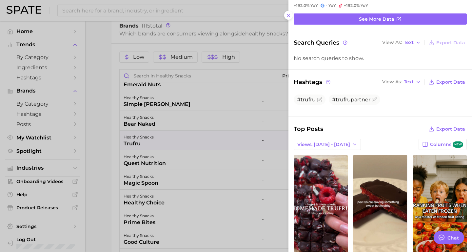
scroll to position [33, 0]
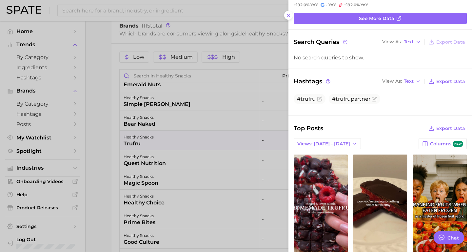
click at [197, 146] on div at bounding box center [236, 126] width 472 height 252
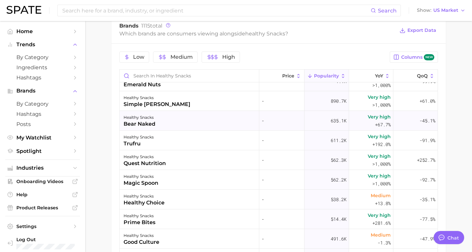
click at [172, 123] on div "healthy snacks bear naked" at bounding box center [190, 121] width 140 height 20
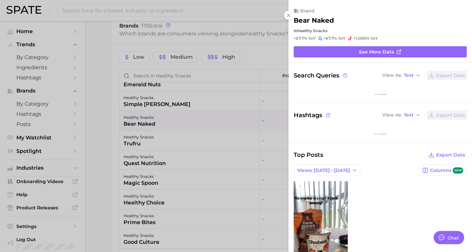
scroll to position [0, 0]
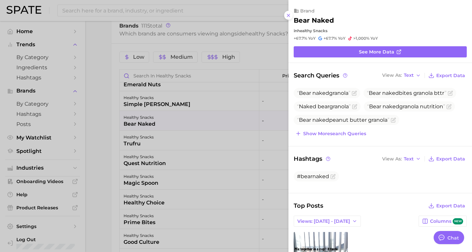
click at [176, 137] on div at bounding box center [236, 126] width 472 height 252
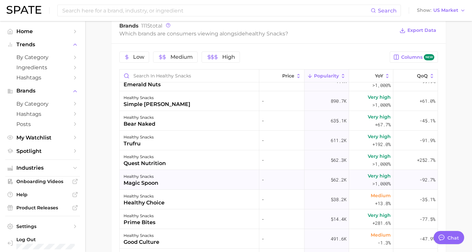
click at [166, 174] on div "healthy snacks magic spoon" at bounding box center [190, 180] width 140 height 20
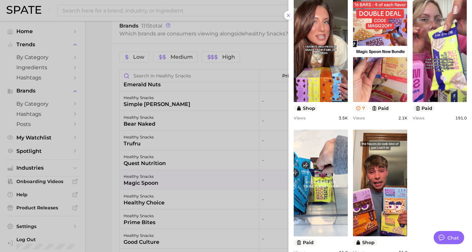
scroll to position [230, 0]
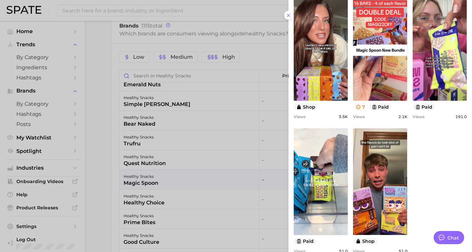
click at [178, 151] on div at bounding box center [236, 126] width 472 height 252
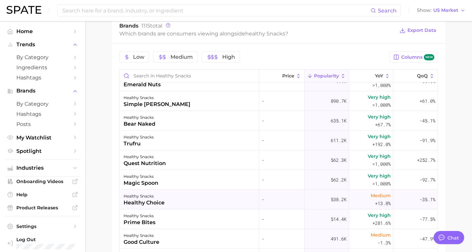
click at [174, 199] on div "healthy snacks healthy choice" at bounding box center [190, 199] width 140 height 20
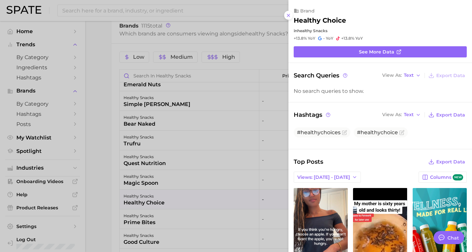
scroll to position [0, 0]
click at [174, 199] on div at bounding box center [236, 126] width 472 height 252
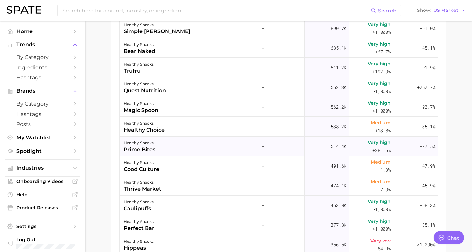
click at [173, 151] on div "healthy snacks prime bites" at bounding box center [190, 146] width 140 height 20
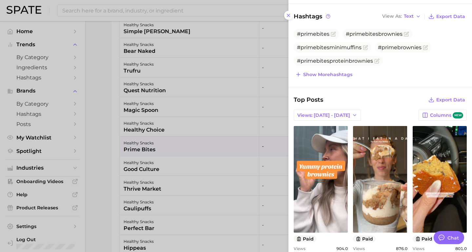
click at [283, 167] on div at bounding box center [236, 126] width 472 height 252
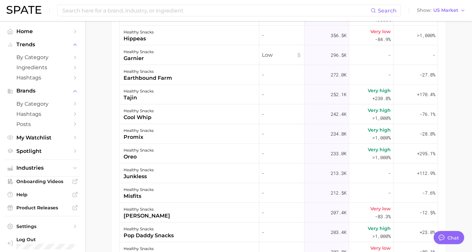
scroll to position [267, 0]
click at [149, 138] on div "promix" at bounding box center [139, 136] width 30 height 8
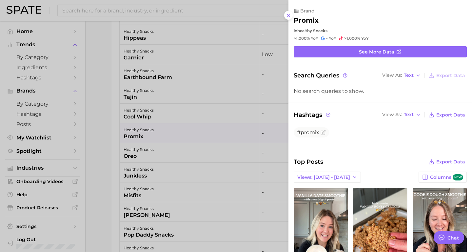
scroll to position [0, 0]
click at [225, 134] on div at bounding box center [236, 126] width 472 height 252
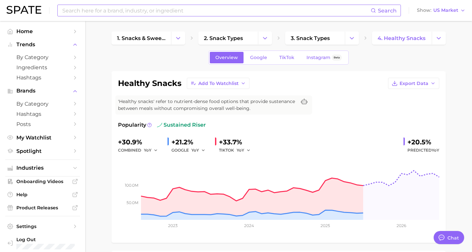
click at [161, 9] on input at bounding box center [216, 10] width 309 height 11
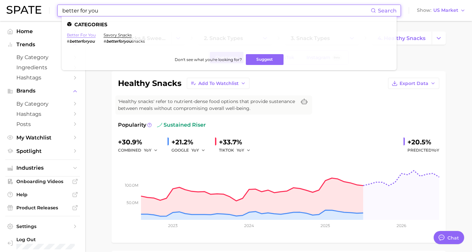
type input "better for you"
click at [86, 33] on link "better for you" at bounding box center [81, 34] width 29 height 5
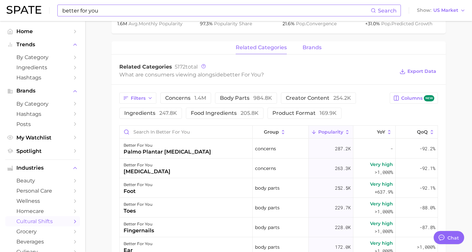
click at [309, 45] on span "brands" at bounding box center [311, 48] width 19 height 6
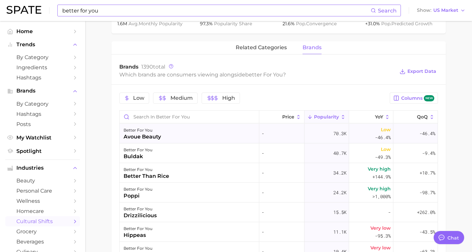
click at [239, 125] on div "better for you avoue beauty" at bounding box center [190, 134] width 140 height 20
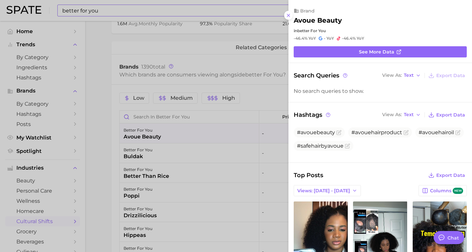
click at [224, 157] on div at bounding box center [236, 126] width 472 height 252
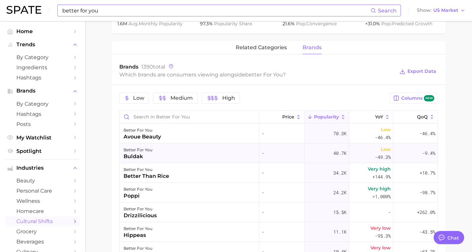
click at [227, 149] on div "better for you buldak" at bounding box center [190, 153] width 140 height 20
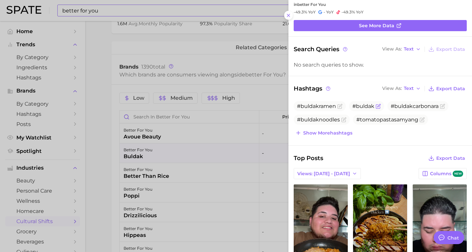
scroll to position [28, 0]
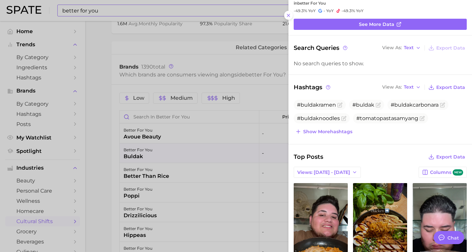
click at [221, 163] on div at bounding box center [236, 126] width 472 height 252
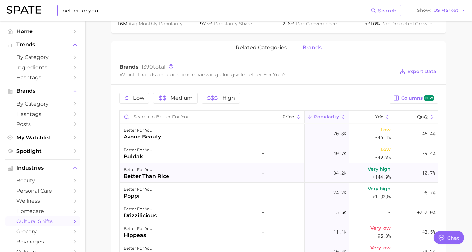
click at [219, 168] on div "better for you better than rice" at bounding box center [190, 173] width 140 height 20
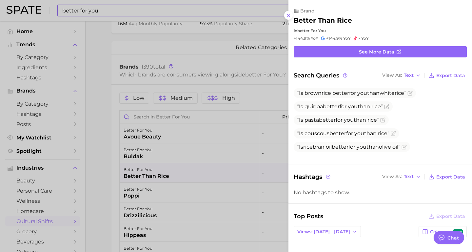
click at [221, 170] on div at bounding box center [236, 126] width 472 height 252
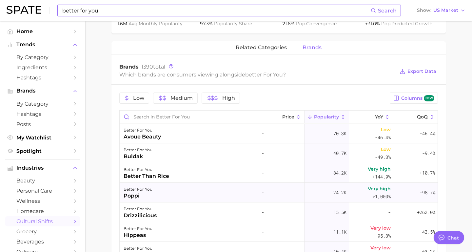
click at [197, 185] on div "better for you poppi" at bounding box center [190, 192] width 140 height 20
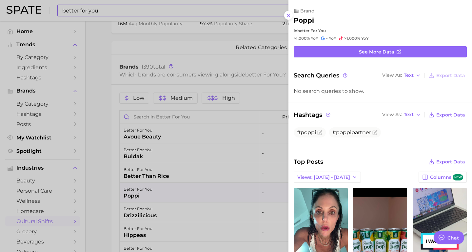
scroll to position [0, 0]
click at [232, 204] on div at bounding box center [236, 126] width 472 height 252
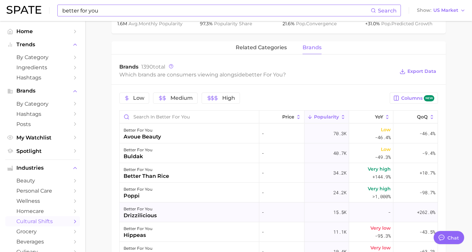
scroll to position [11, 0]
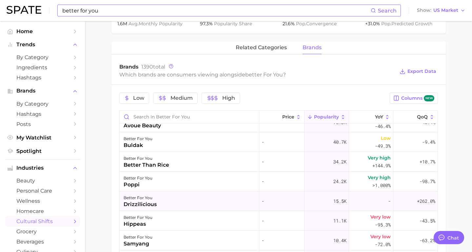
click at [207, 191] on div "better for you drizzilicious" at bounding box center [190, 201] width 140 height 20
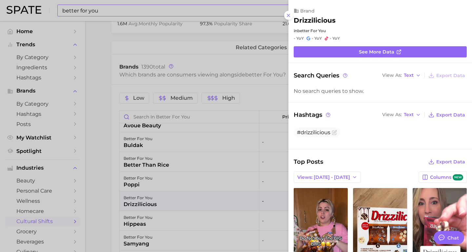
scroll to position [0, 0]
click at [176, 211] on div at bounding box center [236, 126] width 472 height 252
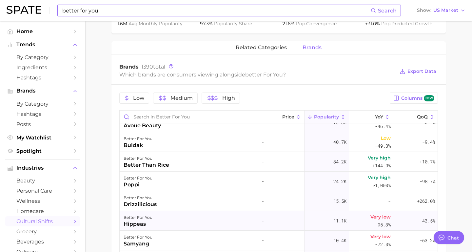
click at [181, 216] on div "better for you hippeas" at bounding box center [190, 221] width 140 height 20
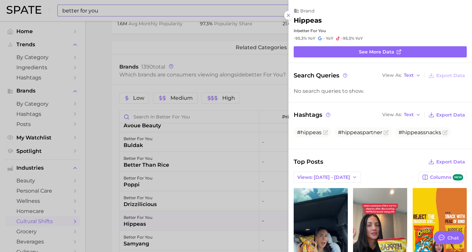
click at [161, 233] on div at bounding box center [236, 126] width 472 height 252
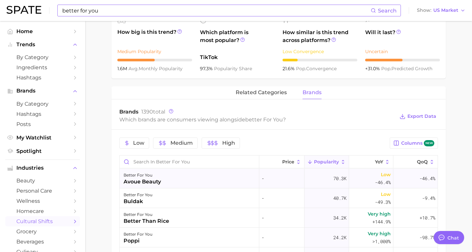
scroll to position [239, 0]
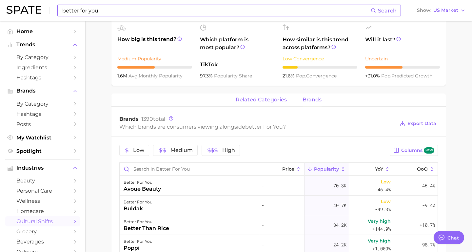
click at [252, 98] on button "related categories" at bounding box center [261, 99] width 51 height 13
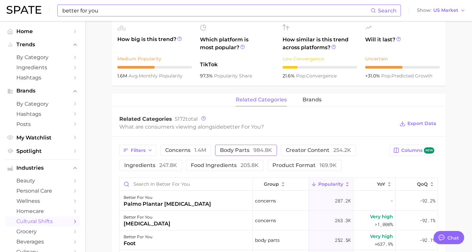
click at [250, 147] on span "body parts 984.8k" at bounding box center [246, 149] width 52 height 5
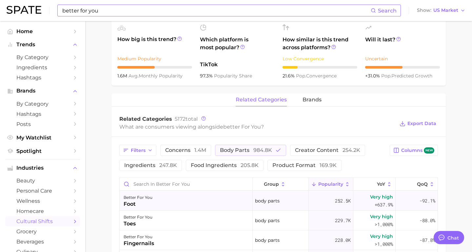
click at [218, 191] on div "better for you foot" at bounding box center [186, 201] width 133 height 20
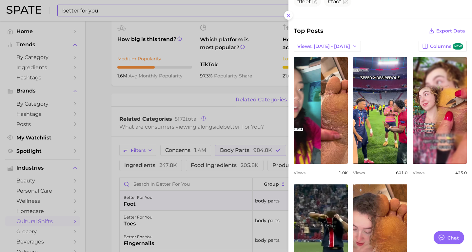
scroll to position [0, 0]
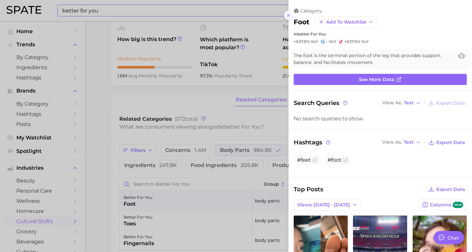
click at [290, 15] on icon at bounding box center [288, 15] width 5 height 5
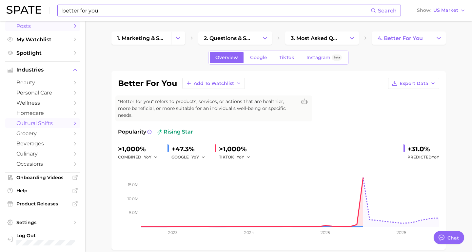
scroll to position [101, 0]
click at [33, 122] on span "cultural shifts" at bounding box center [42, 122] width 52 height 6
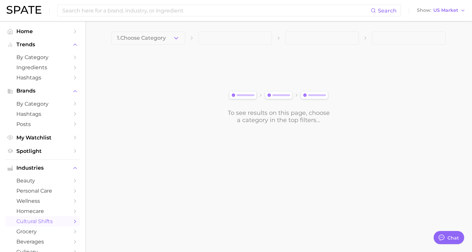
click at [170, 30] on main "1. Choose Category To see results on this page, choose a category in the top fi…" at bounding box center [278, 88] width 387 height 135
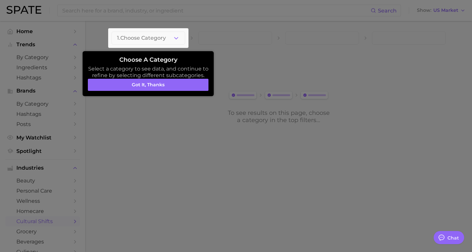
click at [173, 42] on div at bounding box center [148, 38] width 80 height 20
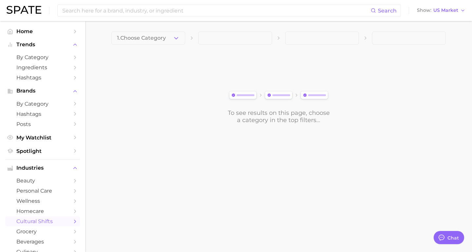
click at [173, 42] on button "1. Choose Category" at bounding box center [148, 37] width 74 height 13
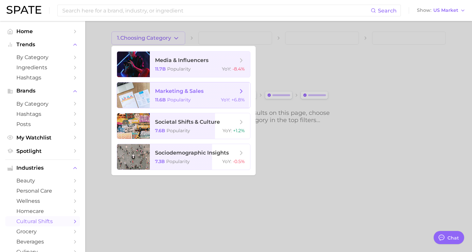
click at [184, 101] on span "Popularity" at bounding box center [179, 100] width 24 height 6
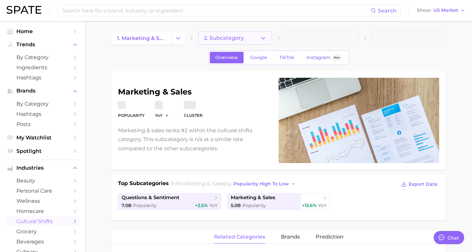
click at [252, 40] on button "2. Subcategory" at bounding box center [235, 37] width 74 height 13
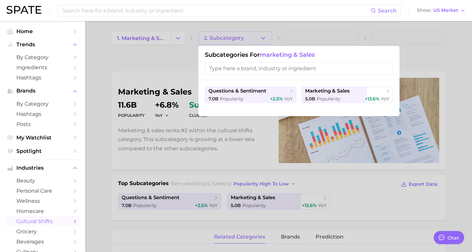
click at [163, 82] on div at bounding box center [236, 126] width 472 height 252
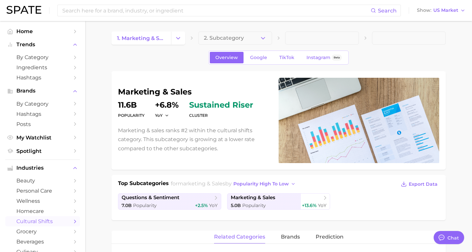
click at [133, 77] on div "marketing & sales Popularity 11.6b YoY +6.8% cluster sustained riser Marketing …" at bounding box center [278, 120] width 334 height 98
click at [152, 63] on div "Overview Google TikTok Instagram Beta" at bounding box center [278, 57] width 334 height 14
click at [55, 82] on link "Hashtags" at bounding box center [42, 77] width 75 height 10
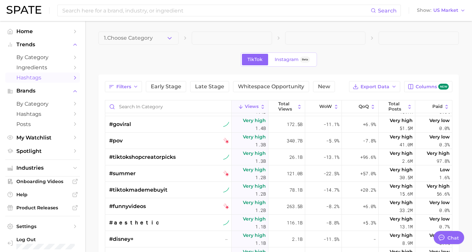
scroll to position [433, 0]
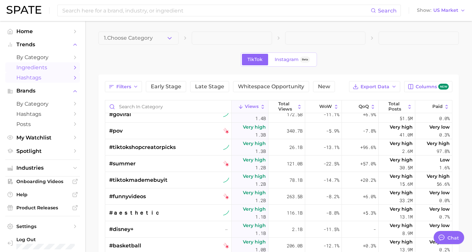
click at [52, 70] on span "Ingredients" at bounding box center [42, 67] width 52 height 6
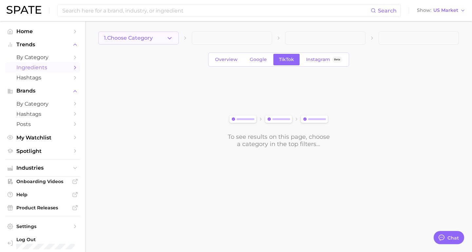
click at [170, 38] on polyline "button" at bounding box center [170, 38] width 4 height 2
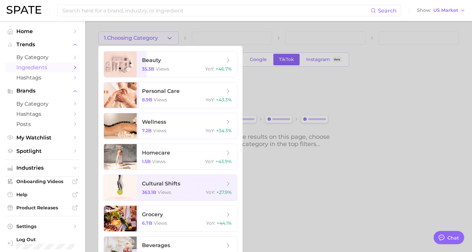
click at [351, 89] on div at bounding box center [236, 126] width 472 height 252
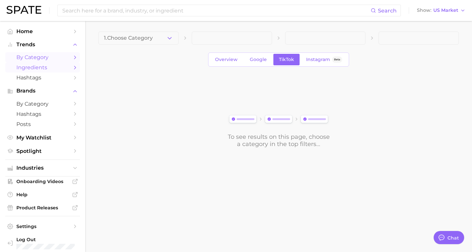
click at [59, 55] on span "by Category" at bounding box center [42, 57] width 52 height 6
click at [48, 55] on span "by Category" at bounding box center [42, 57] width 52 height 6
click at [50, 77] on span "Hashtags" at bounding box center [42, 77] width 52 height 6
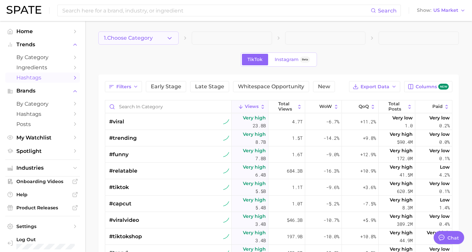
click at [153, 39] on span "1. Choose Category" at bounding box center [128, 38] width 49 height 6
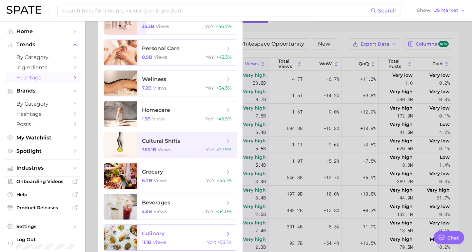
scroll to position [49, 0]
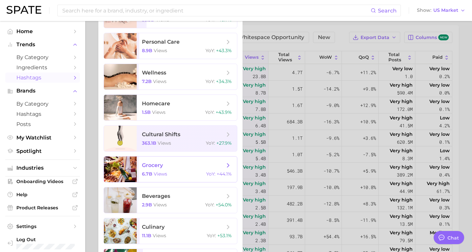
click at [193, 166] on span "grocery" at bounding box center [183, 165] width 83 height 7
